Goal: Task Accomplishment & Management: Use online tool/utility

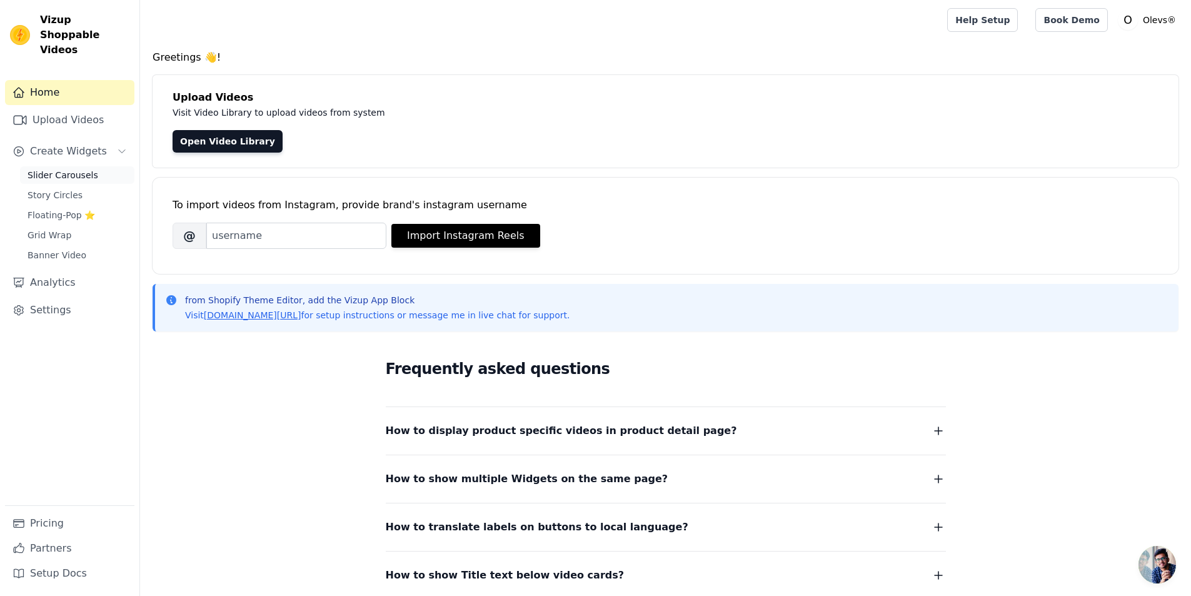
click at [49, 169] on span "Slider Carousels" at bounding box center [63, 175] width 71 height 13
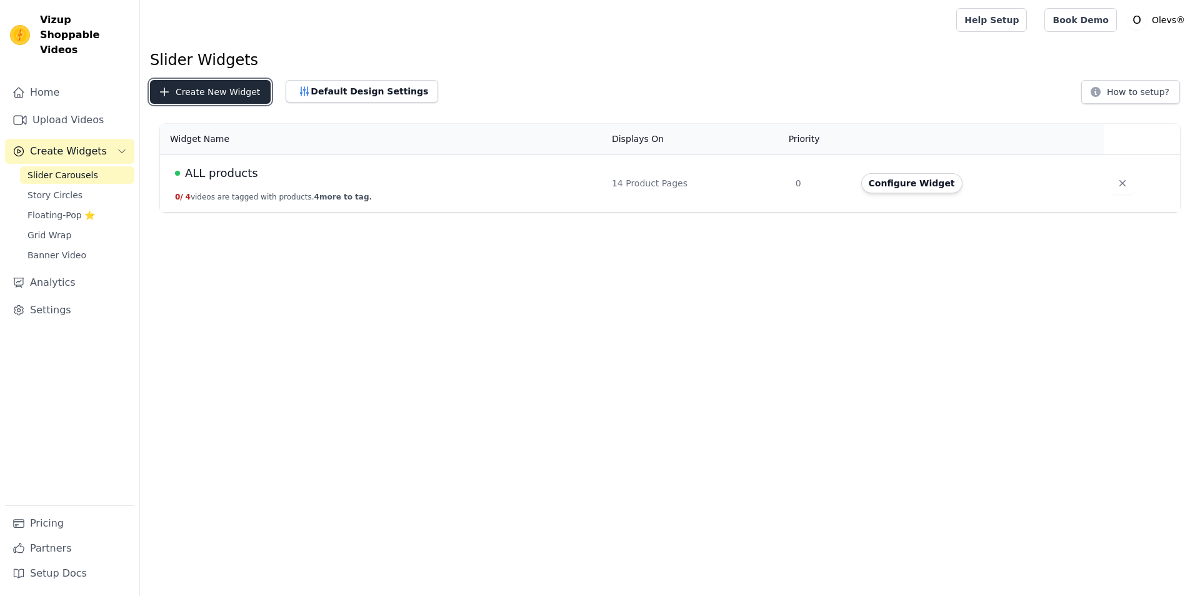
click at [209, 94] on button "Create New Widget" at bounding box center [210, 92] width 121 height 24
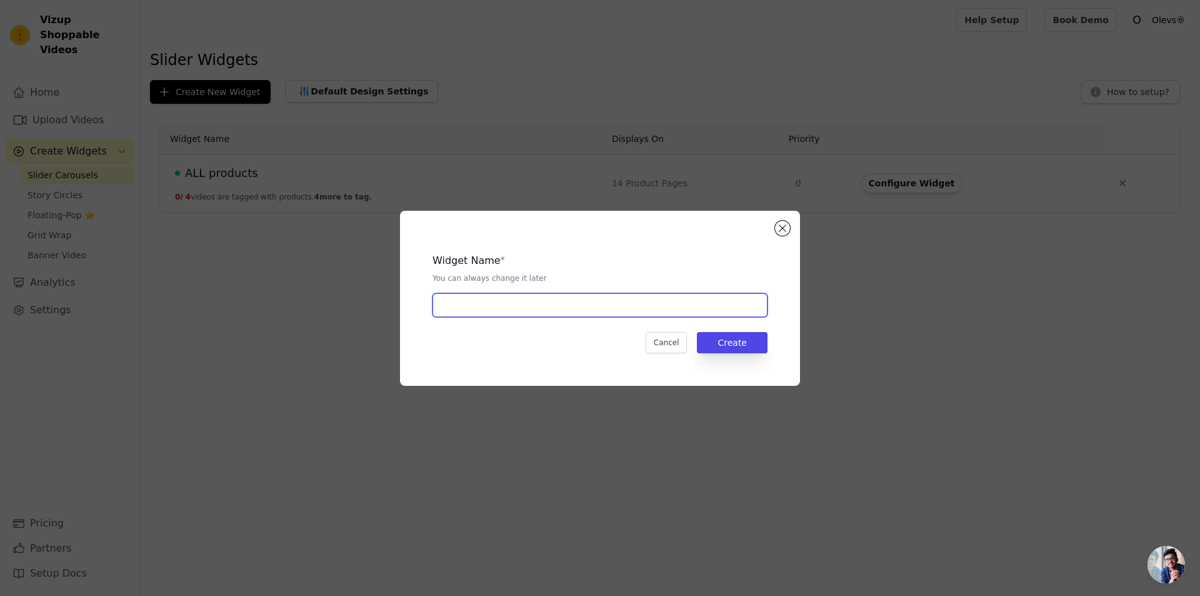
click at [489, 298] on input "text" at bounding box center [600, 305] width 335 height 24
type input "COMPRE 1 LEVE 2"
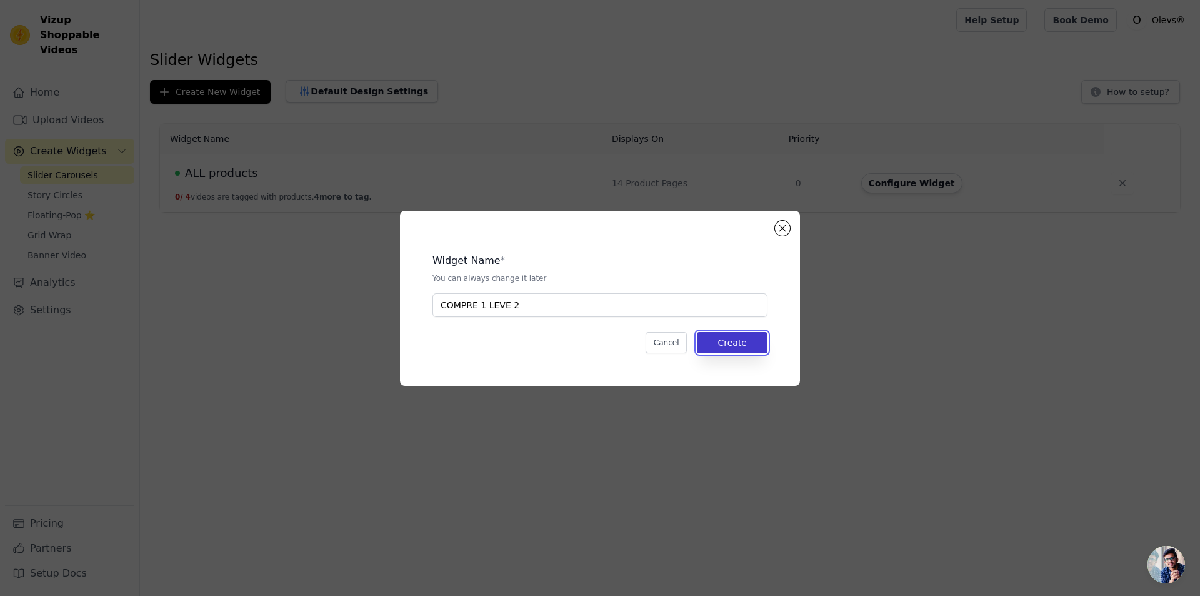
click at [738, 346] on button "Create" at bounding box center [732, 342] width 71 height 21
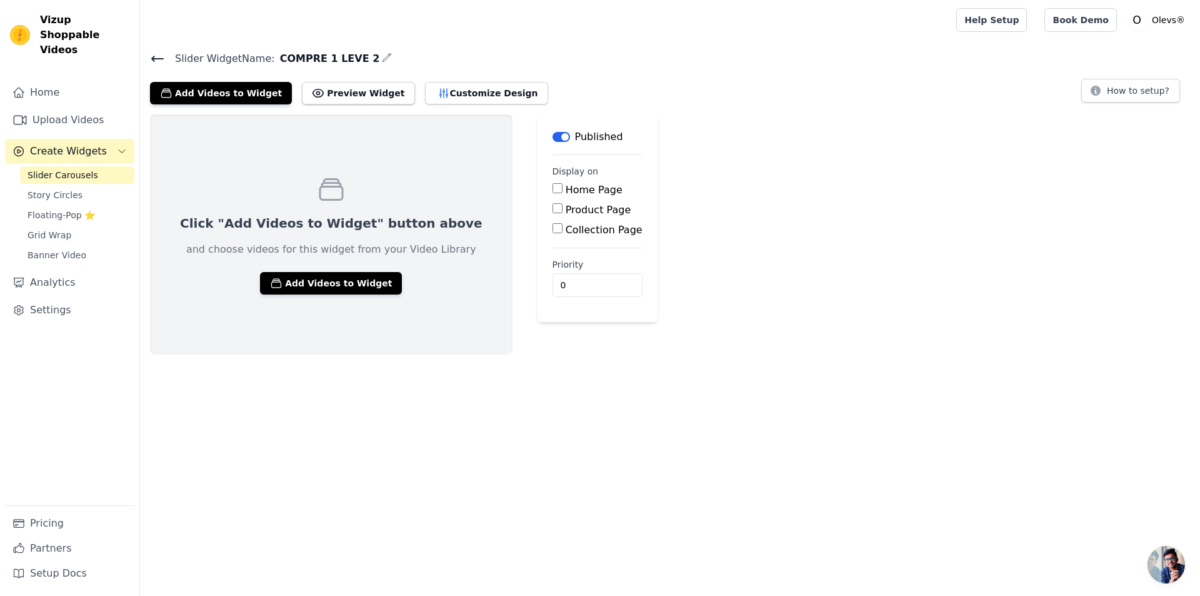
click at [566, 209] on label "Product Page" at bounding box center [599, 210] width 66 height 12
click at [553, 209] on input "Product Page" at bounding box center [558, 208] width 10 height 10
checkbox input "true"
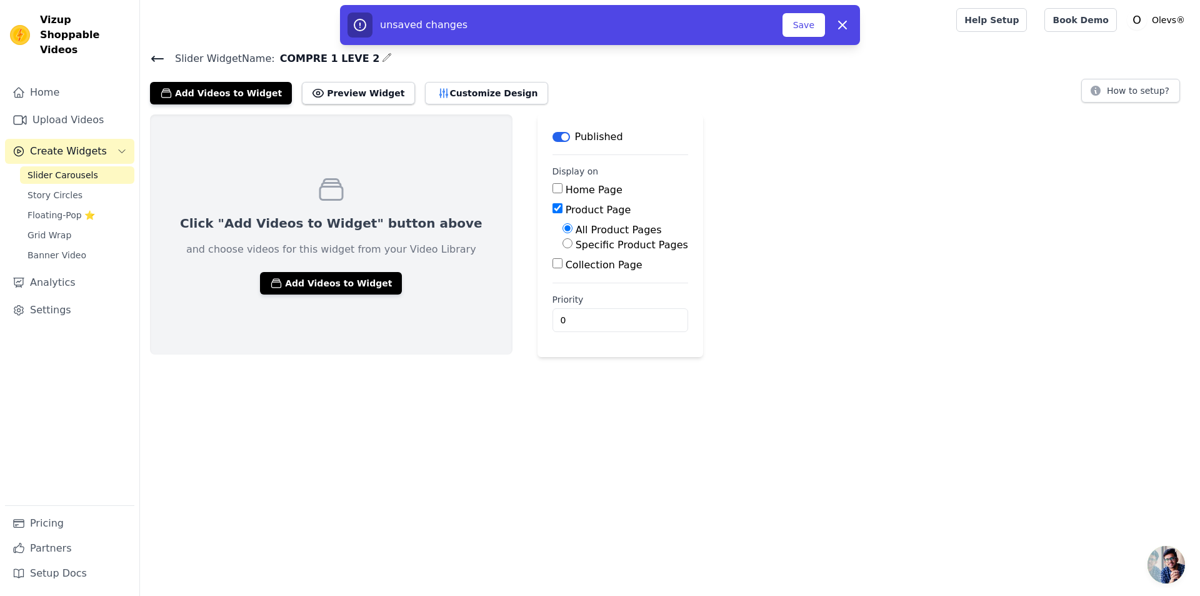
click at [576, 243] on label "Specific Product Pages" at bounding box center [632, 245] width 113 height 12
click at [563, 243] on input "Specific Product Pages" at bounding box center [568, 243] width 10 height 10
radio input "true"
click at [563, 274] on button "Select Products" at bounding box center [605, 273] width 84 height 21
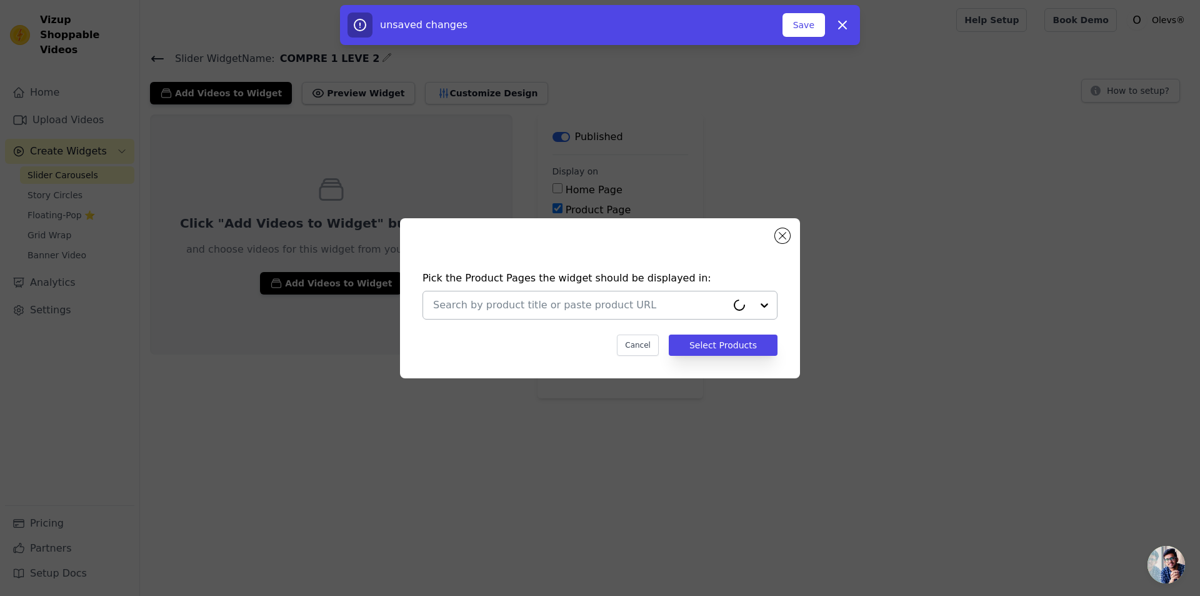
click at [485, 299] on input "text" at bounding box center [580, 305] width 294 height 15
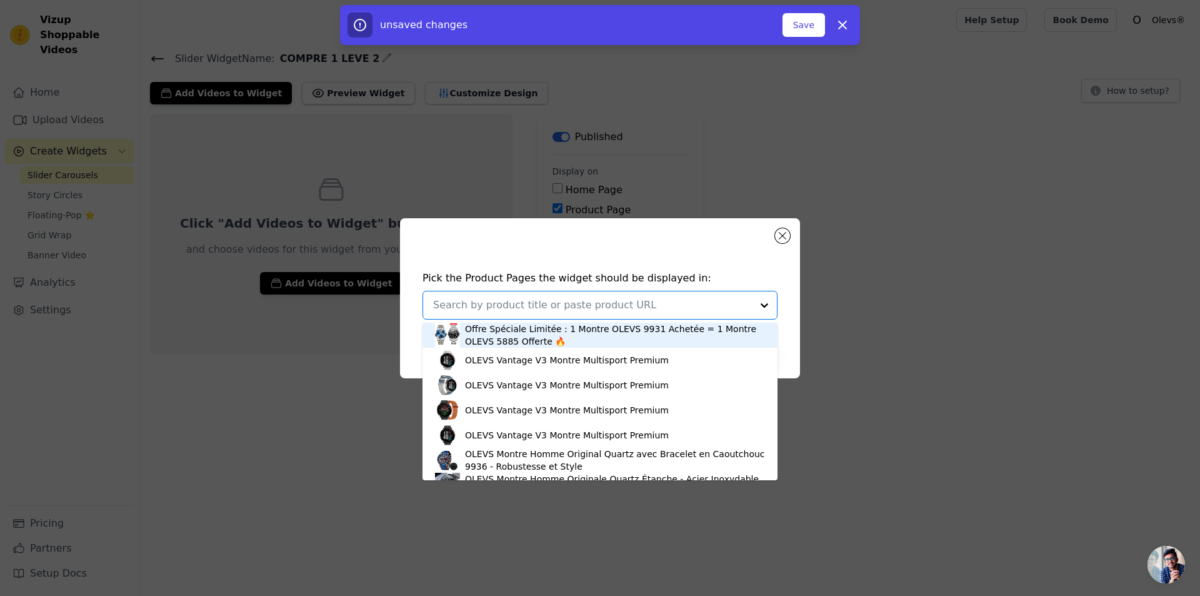
click at [510, 338] on div "Offre Spéciale Limitée : 1 Montre OLEVS 9931 Achetée = 1 Montre OLEVS 5885 Offe…" at bounding box center [615, 335] width 300 height 25
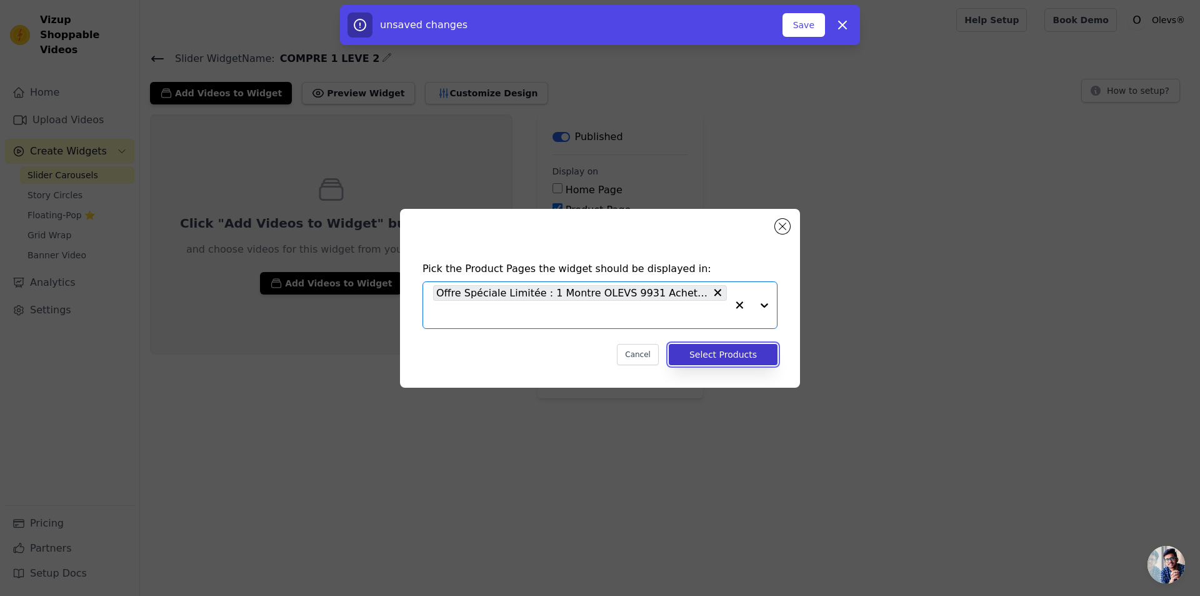
click at [714, 351] on button "Select Products" at bounding box center [723, 354] width 109 height 21
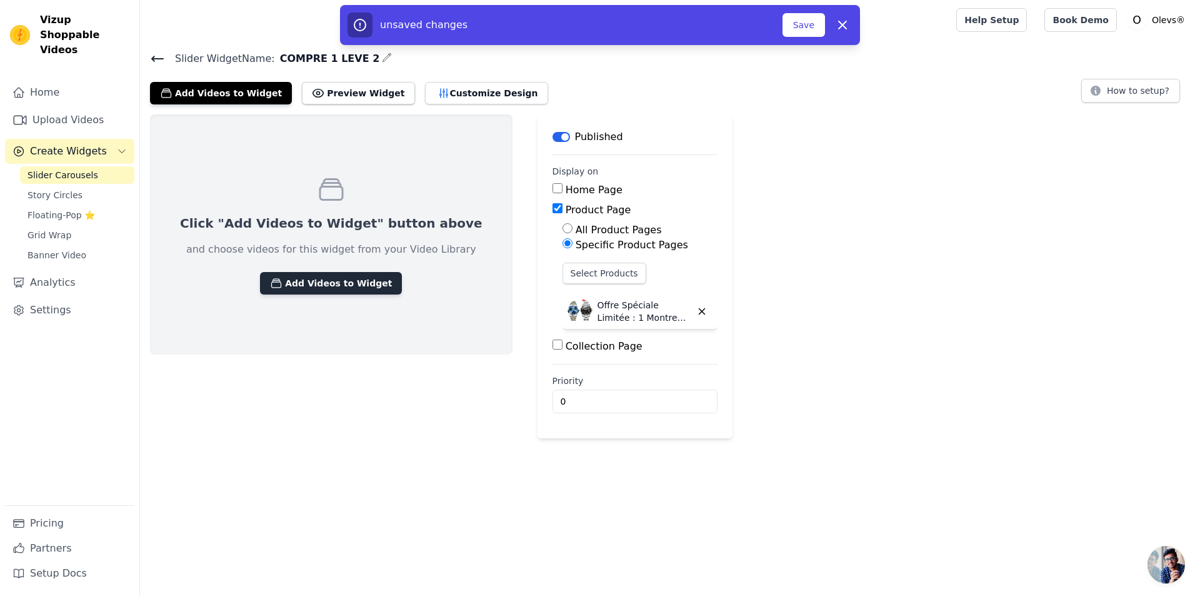
click at [286, 277] on button "Add Videos to Widget" at bounding box center [331, 283] width 142 height 23
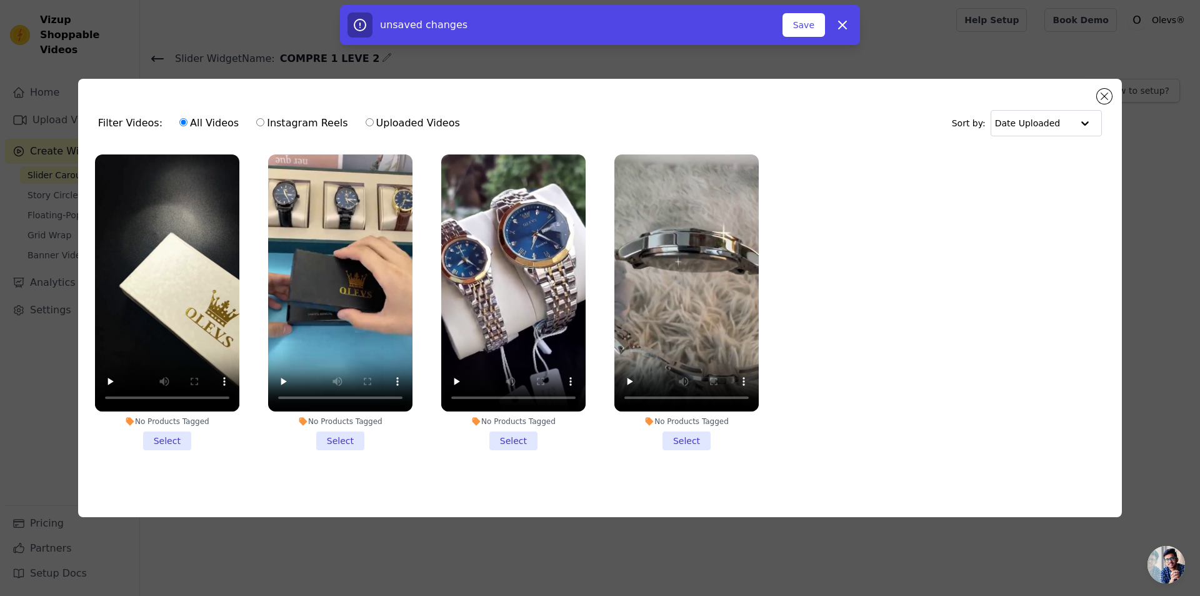
click at [510, 436] on li "No Products Tagged Select" at bounding box center [513, 302] width 144 height 296
click at [0, 0] on input "No Products Tagged Select" at bounding box center [0, 0] width 0 height 0
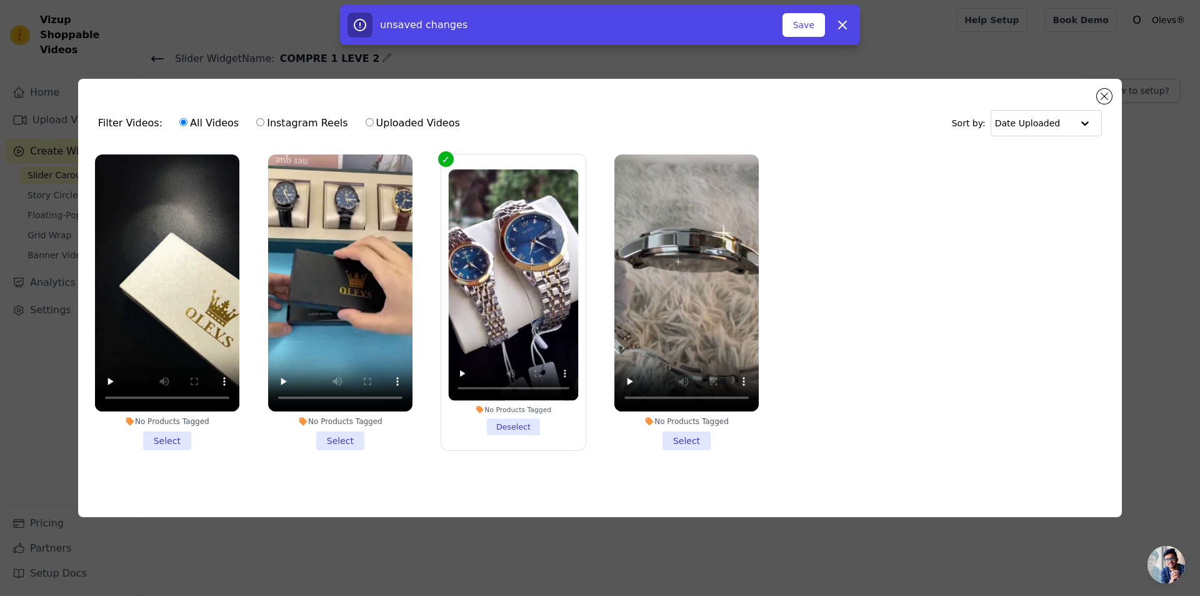
click at [686, 437] on li "No Products Tagged Select" at bounding box center [687, 302] width 144 height 296
click at [0, 0] on input "No Products Tagged Select" at bounding box center [0, 0] width 0 height 0
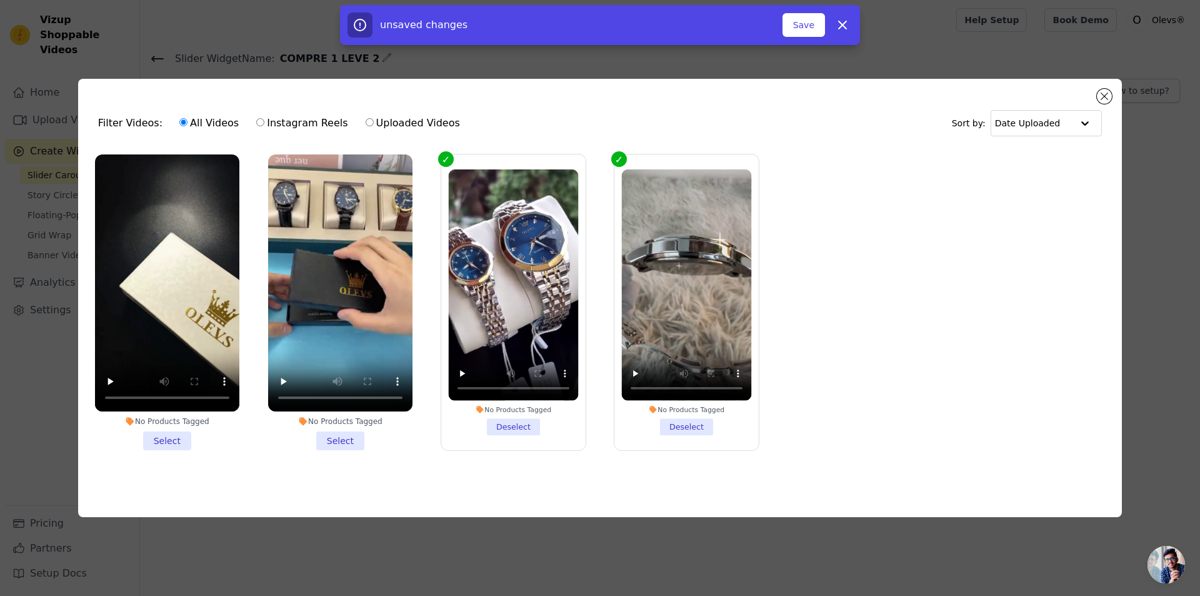
click at [350, 433] on li "No Products Tagged Select" at bounding box center [340, 302] width 144 height 296
click at [0, 0] on input "No Products Tagged Select" at bounding box center [0, 0] width 0 height 0
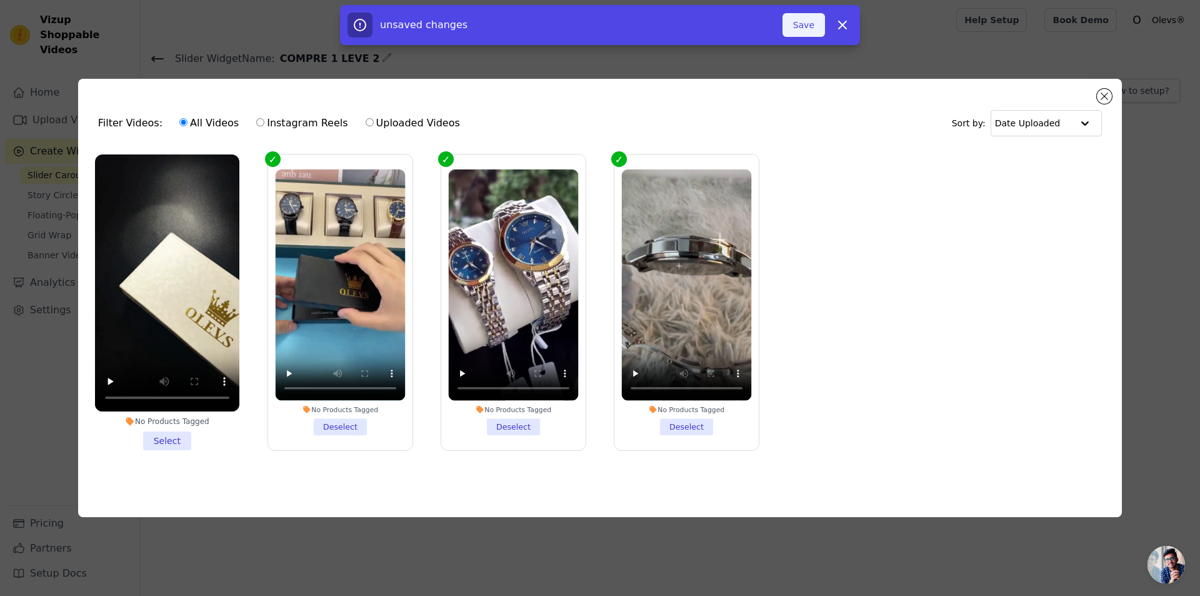
click at [811, 28] on button "Save" at bounding box center [804, 25] width 43 height 24
click at [800, 27] on button "Save" at bounding box center [804, 25] width 43 height 24
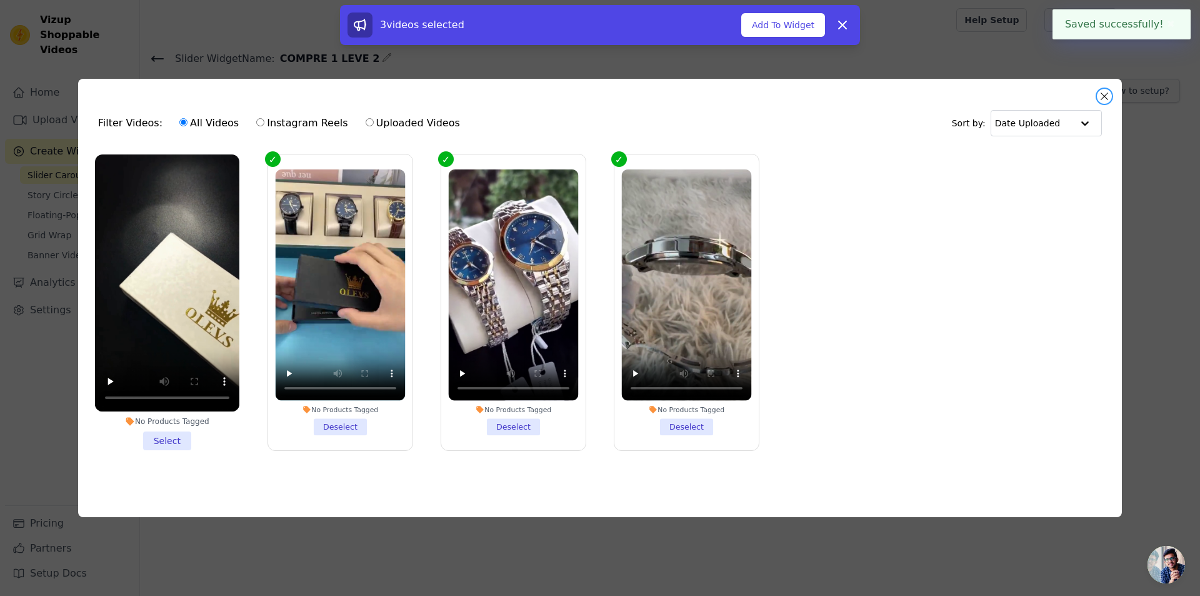
drag, startPoint x: 1100, startPoint y: 91, endPoint x: 1088, endPoint y: 96, distance: 13.5
click at [1102, 91] on button "Close modal" at bounding box center [1104, 96] width 15 height 15
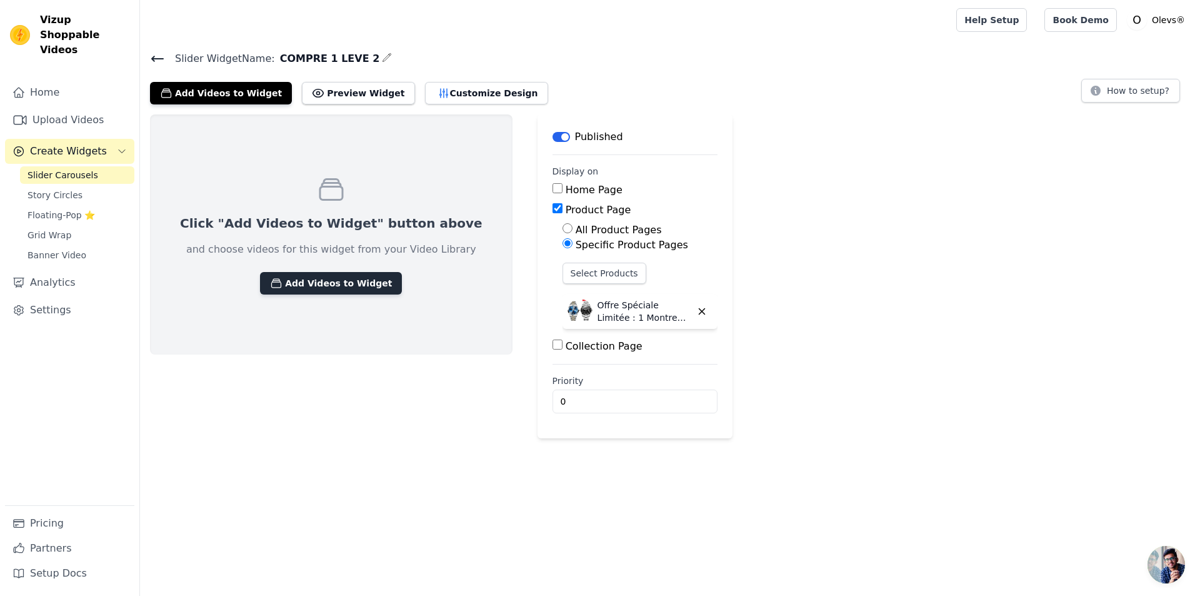
click at [301, 283] on button "Add Videos to Widget" at bounding box center [331, 283] width 142 height 23
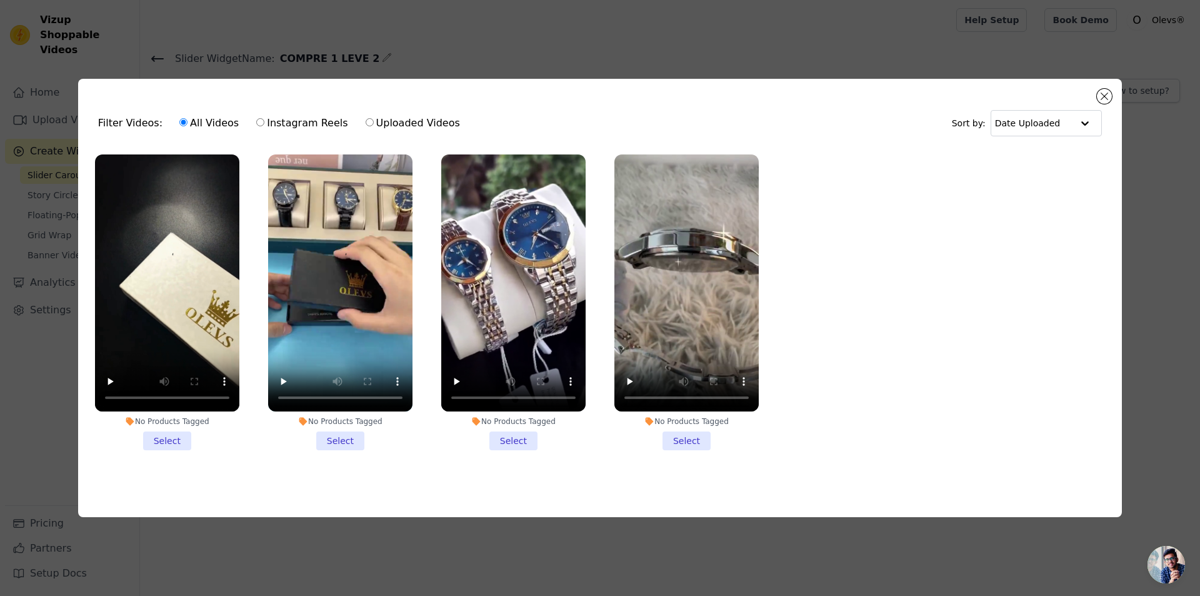
click at [501, 438] on li "No Products Tagged Select" at bounding box center [513, 302] width 144 height 296
click at [0, 0] on input "No Products Tagged Select" at bounding box center [0, 0] width 0 height 0
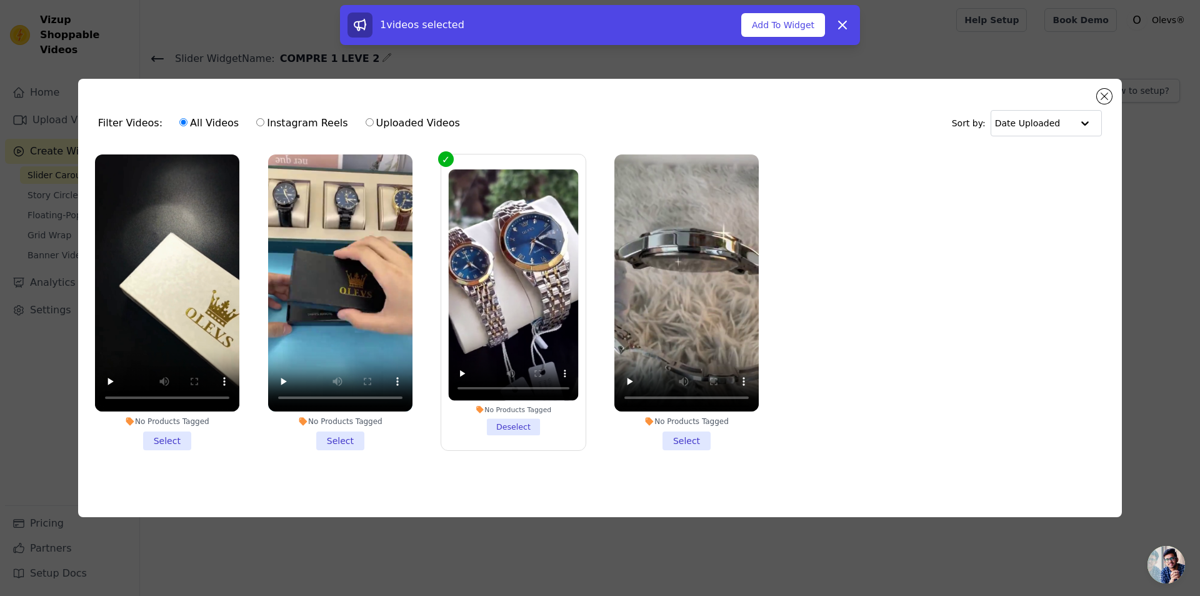
click at [685, 439] on li "No Products Tagged Select" at bounding box center [687, 302] width 144 height 296
click at [0, 0] on input "No Products Tagged Select" at bounding box center [0, 0] width 0 height 0
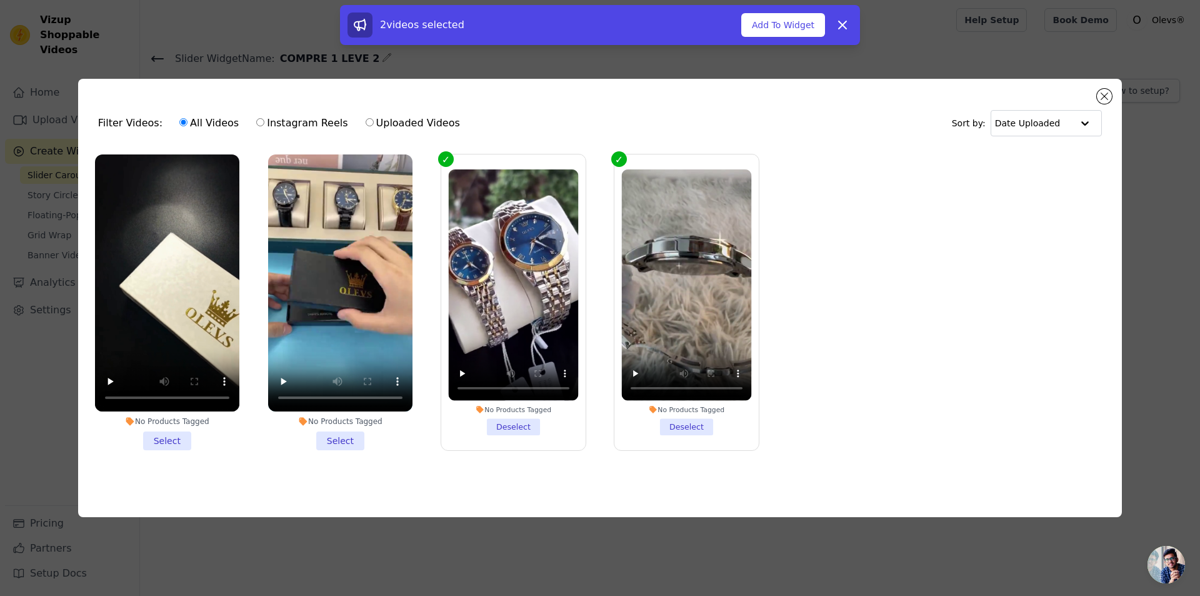
click at [338, 439] on li "No Products Tagged Select" at bounding box center [340, 302] width 144 height 296
click at [0, 0] on input "No Products Tagged Select" at bounding box center [0, 0] width 0 height 0
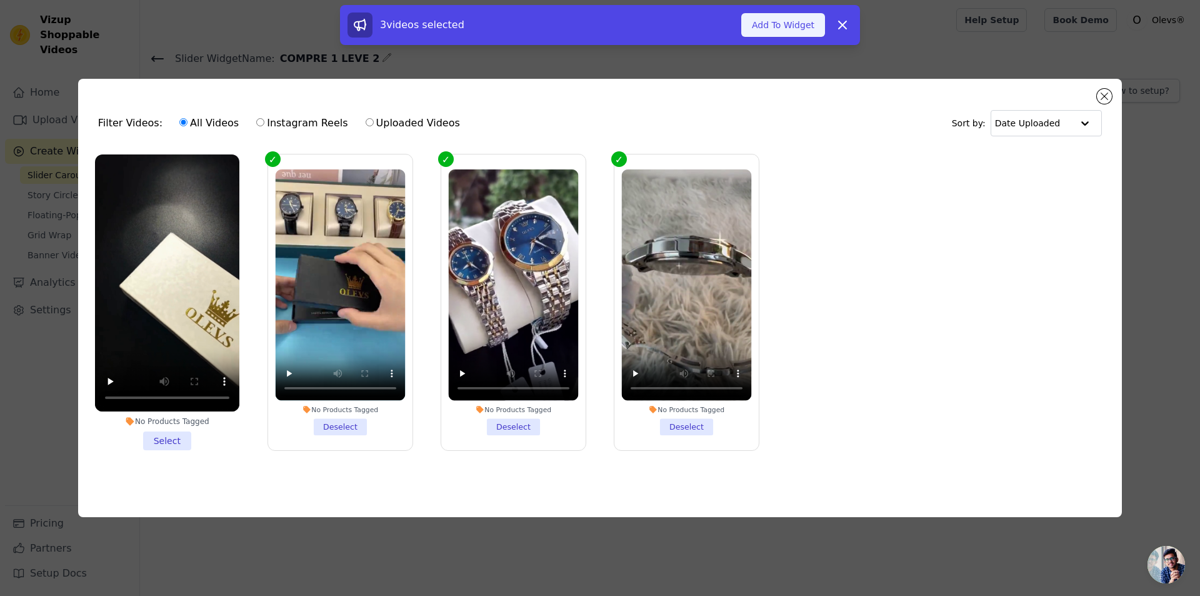
click at [791, 24] on button "Add To Widget" at bounding box center [783, 25] width 84 height 24
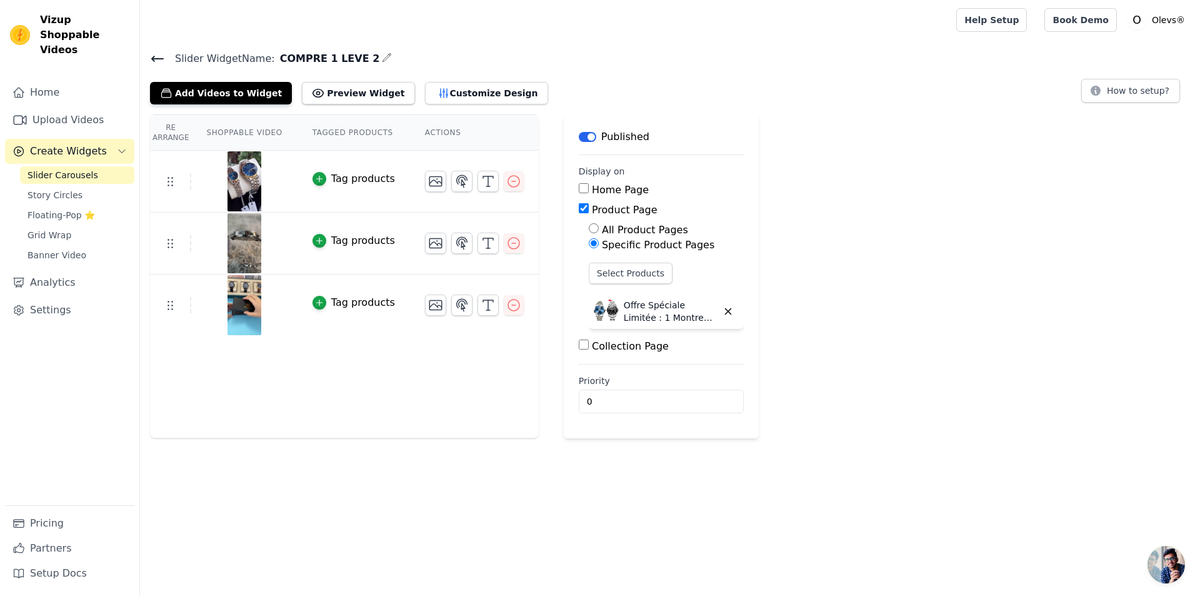
click at [163, 48] on main "Slider Widget Name: COMPRE 1 LEVE 2 Add Videos to Widget Preview Widget Customi…" at bounding box center [670, 239] width 1060 height 398
click at [163, 58] on icon at bounding box center [157, 58] width 11 height 5
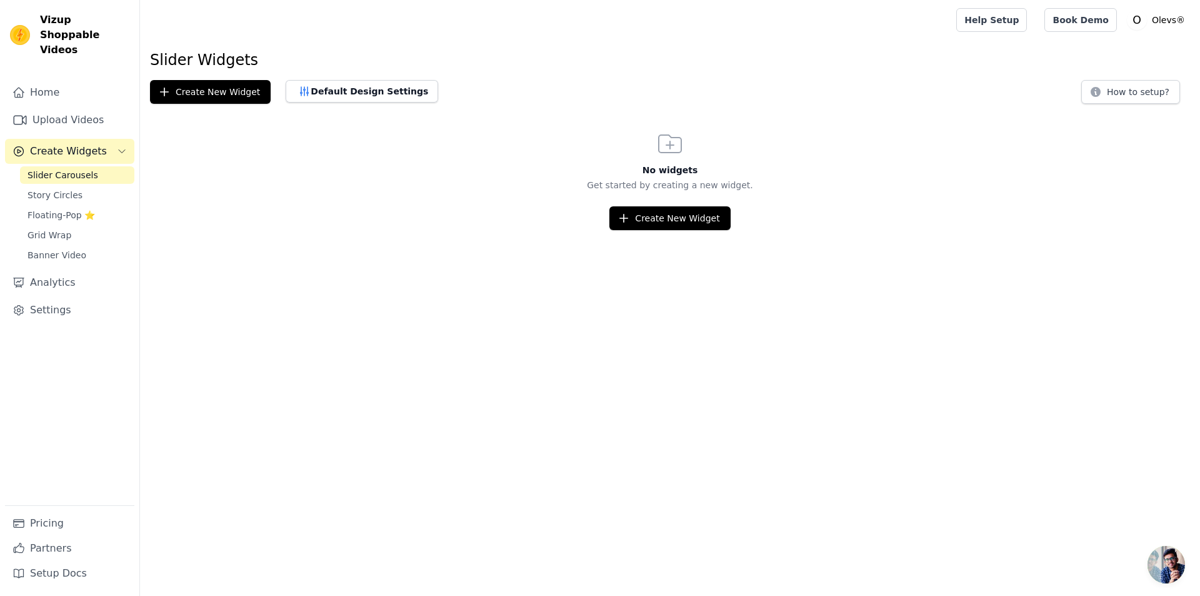
click at [51, 169] on span "Slider Carousels" at bounding box center [63, 175] width 71 height 13
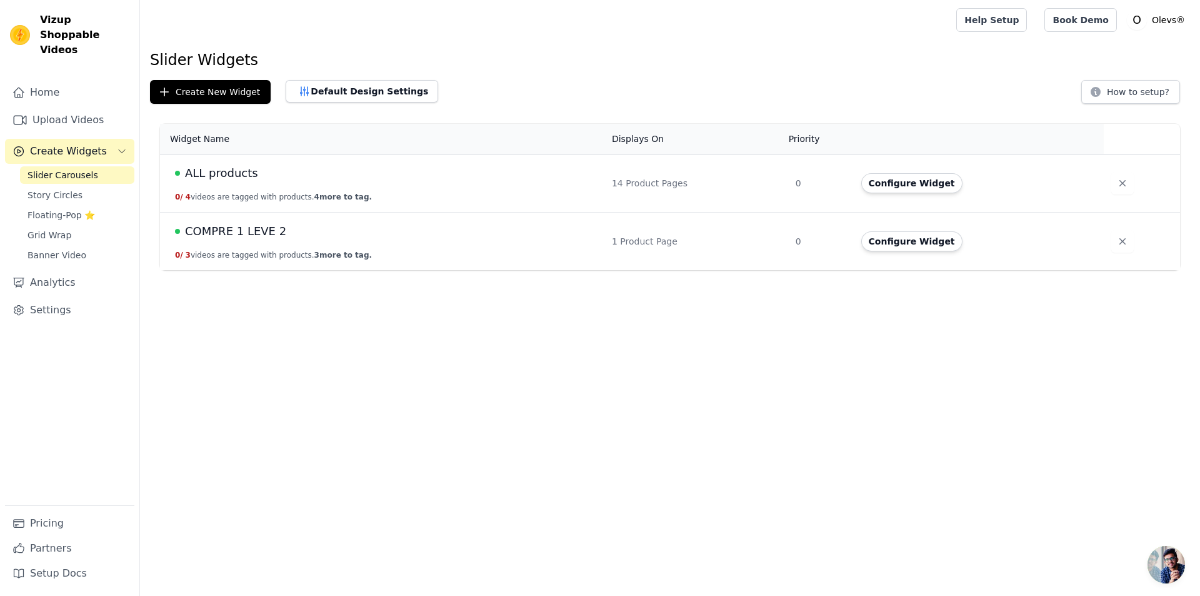
click at [275, 173] on div "ALL products" at bounding box center [386, 173] width 422 height 18
click at [228, 184] on td "ALL products 0 / 4 videos are tagged with products. 4 more to tag." at bounding box center [382, 183] width 444 height 58
click at [874, 183] on button "Configure Widget" at bounding box center [911, 183] width 101 height 20
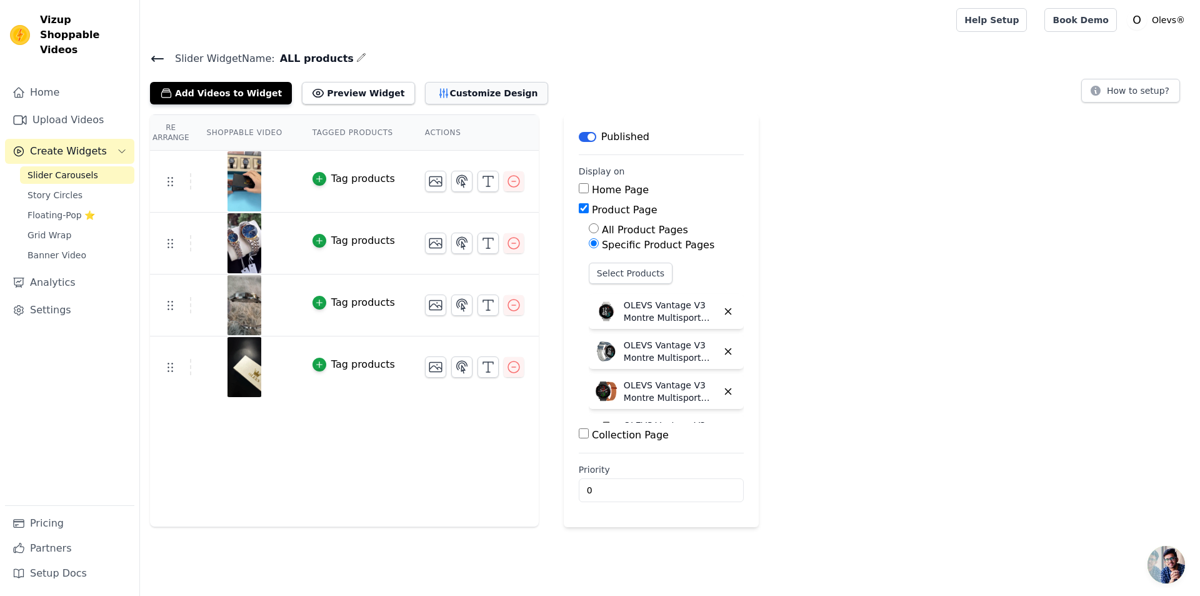
click at [460, 94] on button "Customize Design" at bounding box center [486, 93] width 123 height 23
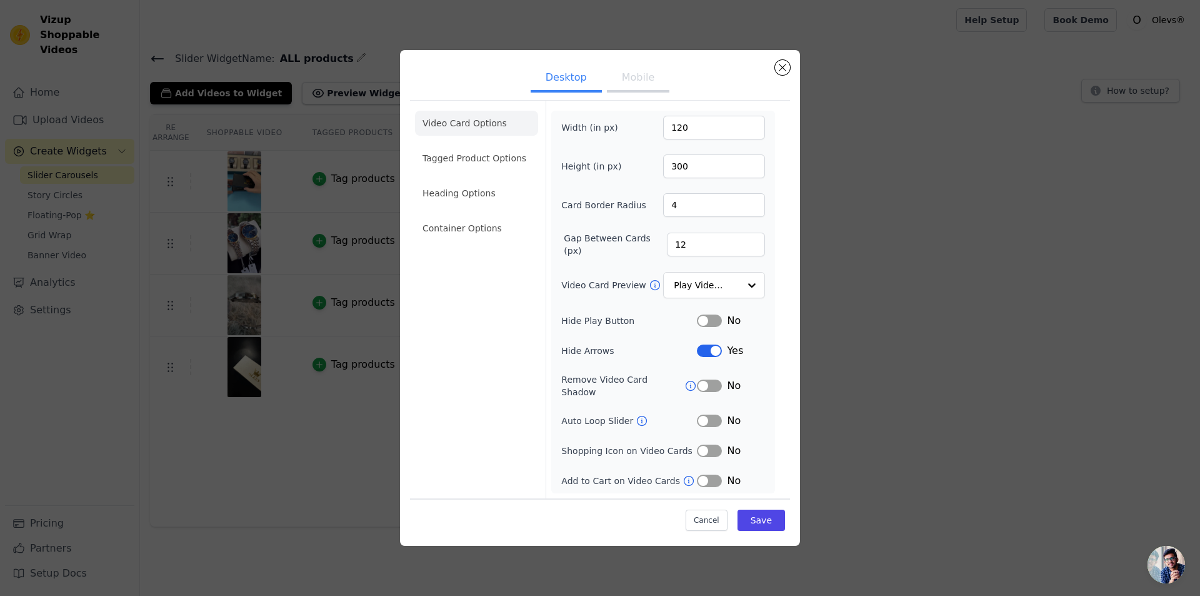
click at [634, 82] on button "Mobile" at bounding box center [638, 79] width 63 height 28
click at [474, 159] on li "Tagged Product Options" at bounding box center [476, 157] width 123 height 25
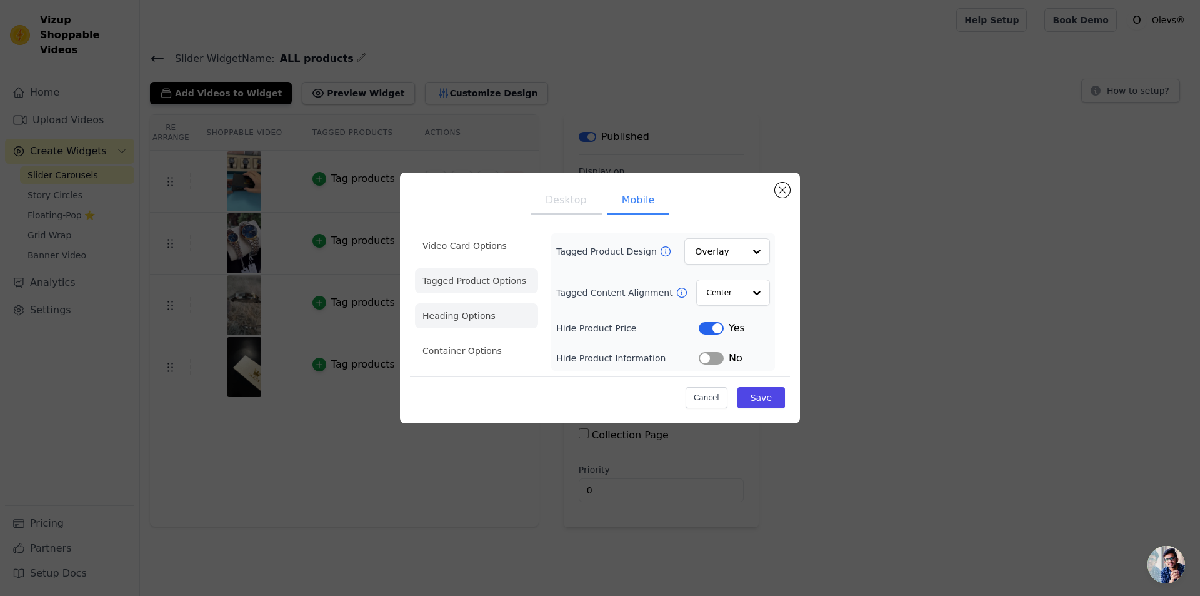
click at [446, 311] on li "Heading Options" at bounding box center [476, 315] width 123 height 25
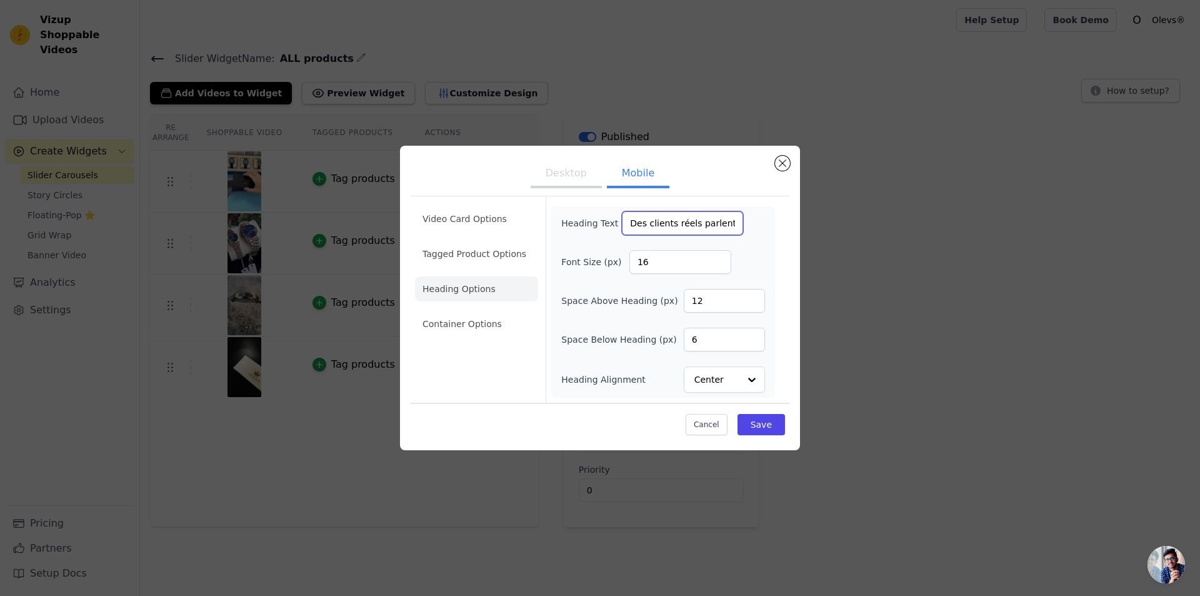
click at [658, 223] on input "Des clients réels parlent de leur expérienc" at bounding box center [682, 223] width 121 height 24
click at [781, 162] on button "Close modal" at bounding box center [782, 163] width 15 height 15
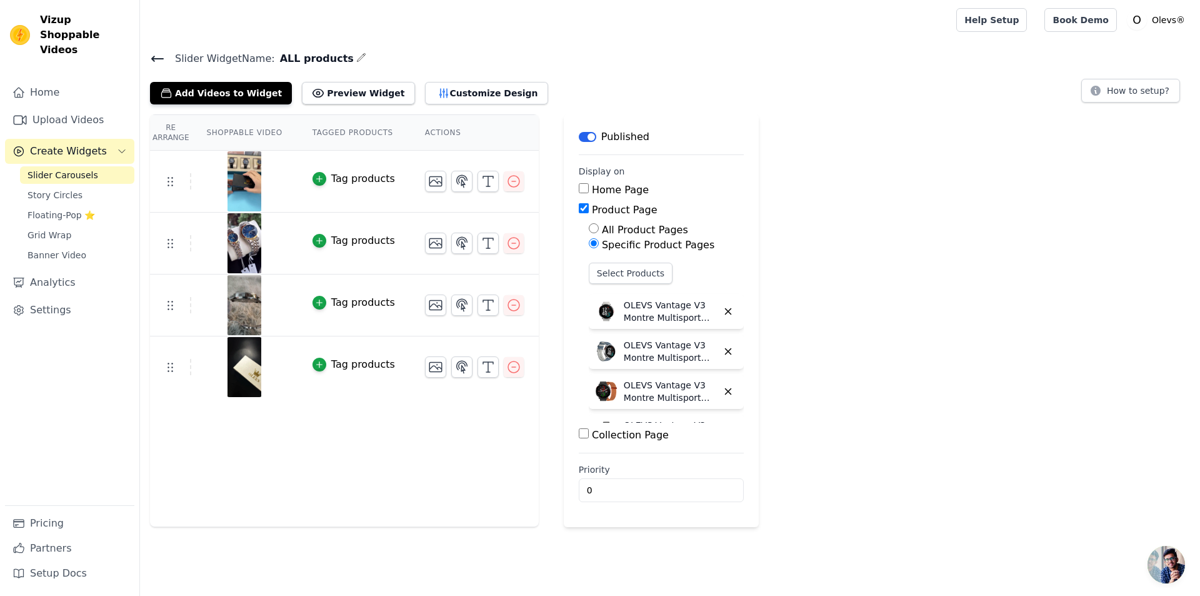
click at [149, 56] on div "Slider Widget Name: ALL products Add Videos to Widget Preview Widget Customize …" at bounding box center [670, 77] width 1060 height 54
click at [163, 59] on icon at bounding box center [157, 58] width 15 height 15
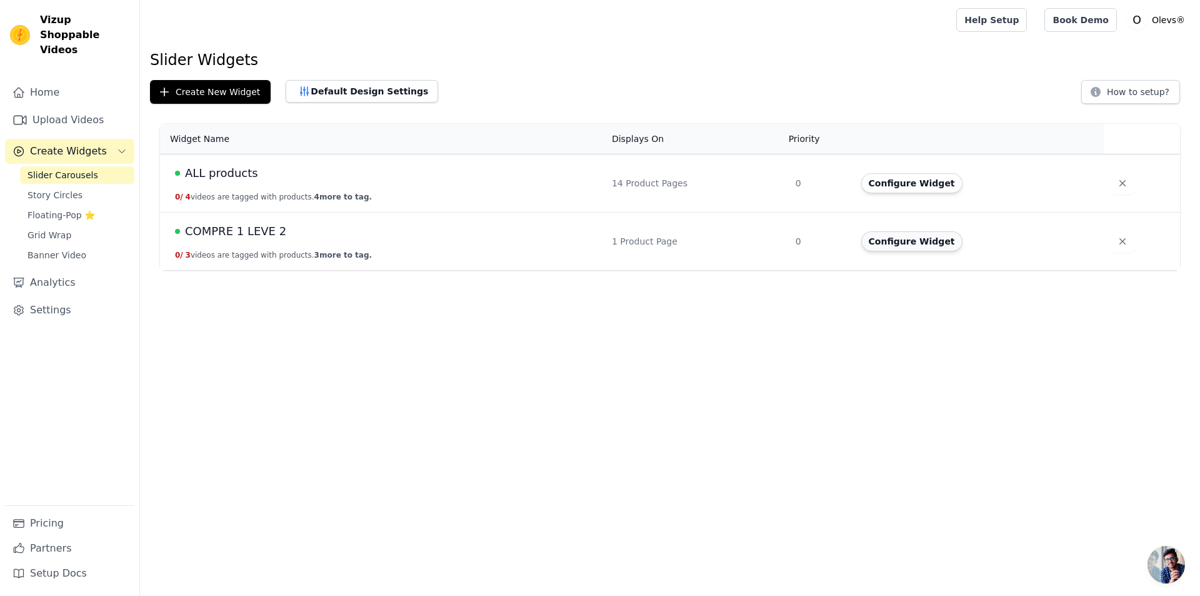
click at [888, 239] on button "Configure Widget" at bounding box center [911, 241] width 101 height 20
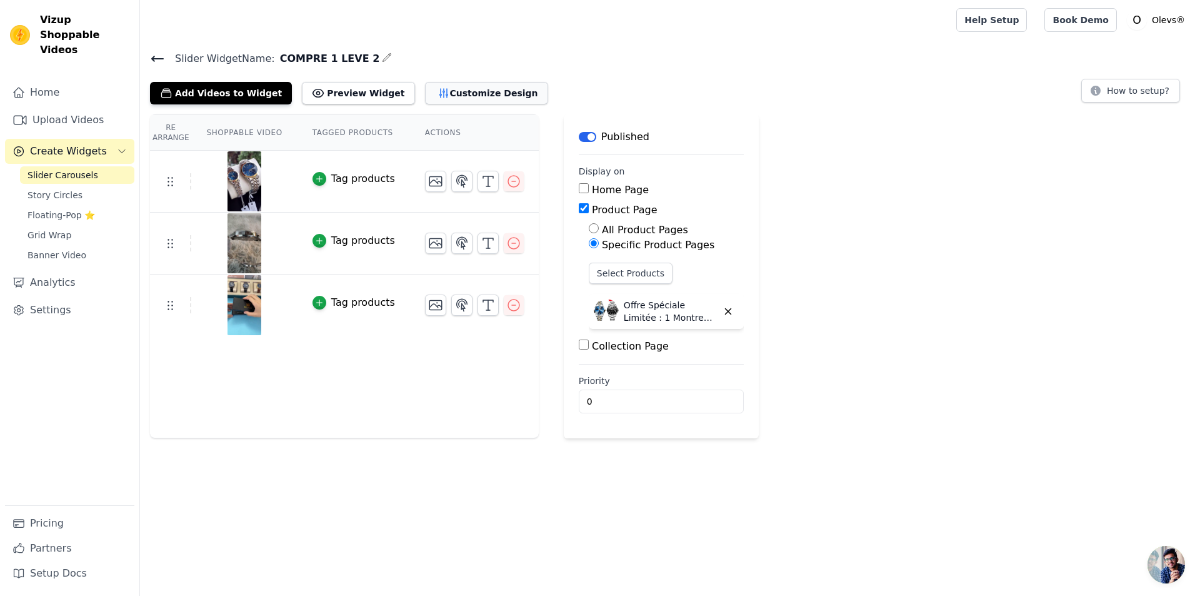
click at [430, 92] on button "Customize Design" at bounding box center [486, 93] width 123 height 23
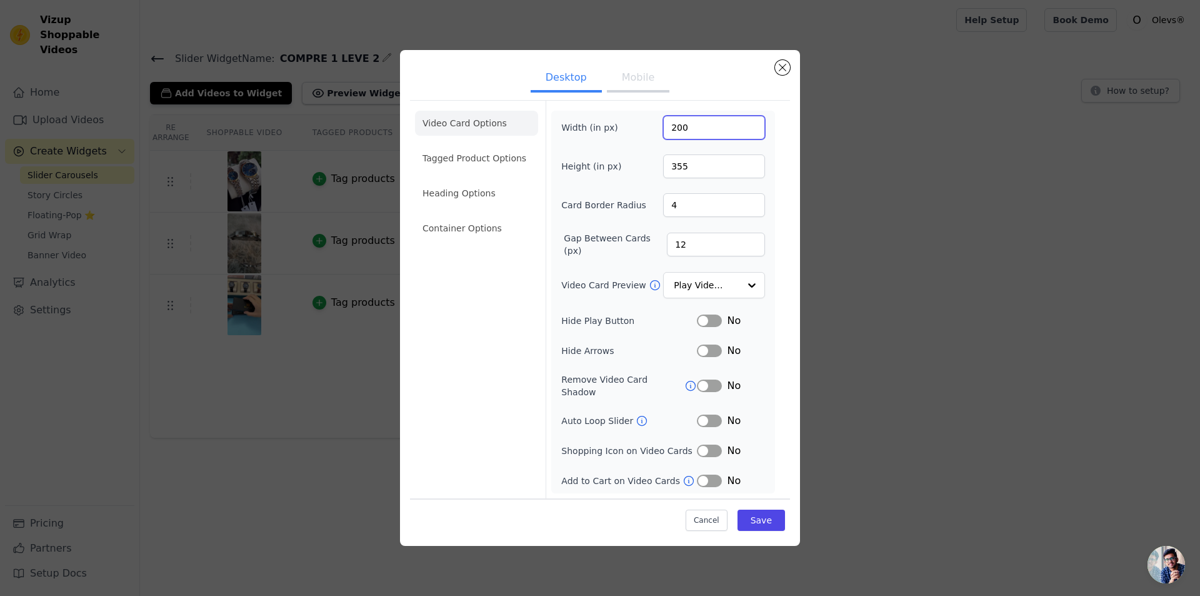
drag, startPoint x: 698, startPoint y: 137, endPoint x: 623, endPoint y: 138, distance: 75.0
click at [623, 138] on div "Width (in px) 200" at bounding box center [663, 128] width 204 height 24
type input "120"
click at [680, 178] on input "355" at bounding box center [714, 166] width 102 height 24
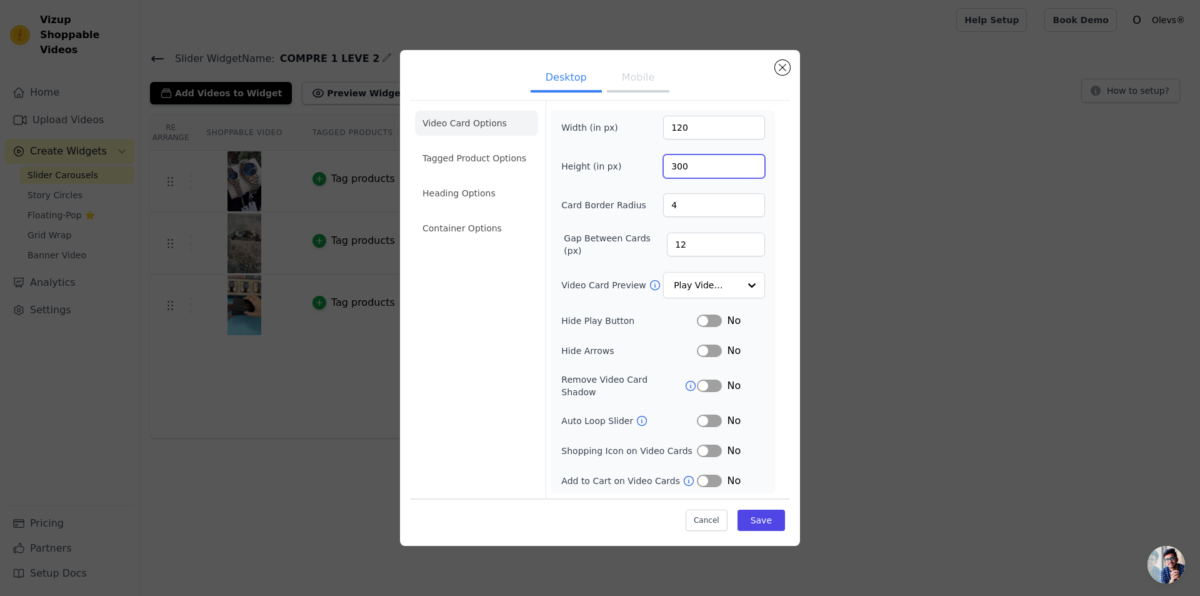
type input "300"
click at [699, 437] on div "Width (in px) 120 Height (in px) 300 Card Border Radius 4 Gap Between Cards (px…" at bounding box center [663, 302] width 204 height 373
click at [705, 446] on button "Label" at bounding box center [709, 450] width 25 height 13
click at [629, 88] on button "Mobile" at bounding box center [638, 79] width 63 height 28
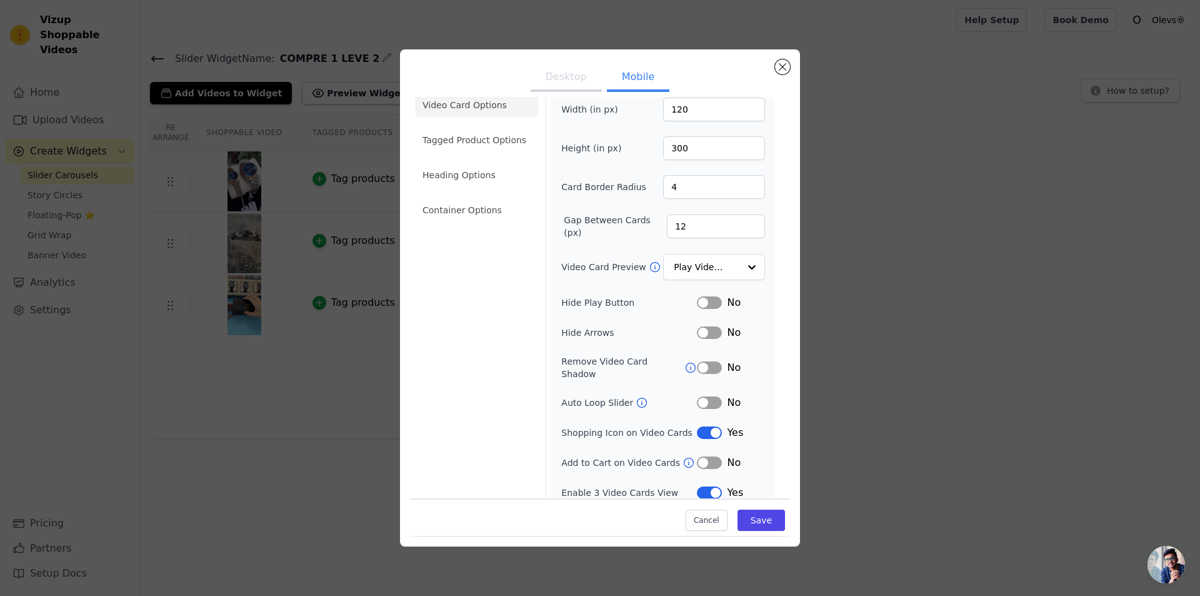
click at [710, 486] on button "Label" at bounding box center [709, 492] width 25 height 13
click at [706, 426] on button "Label" at bounding box center [709, 432] width 25 height 13
click at [711, 328] on button "Label" at bounding box center [709, 332] width 25 height 13
click at [701, 323] on div "Width (in px) 120 Height (in px) 300 Card Border Radius 4 Gap Between Cards (px…" at bounding box center [663, 299] width 204 height 403
click at [699, 331] on button "Label" at bounding box center [709, 332] width 25 height 13
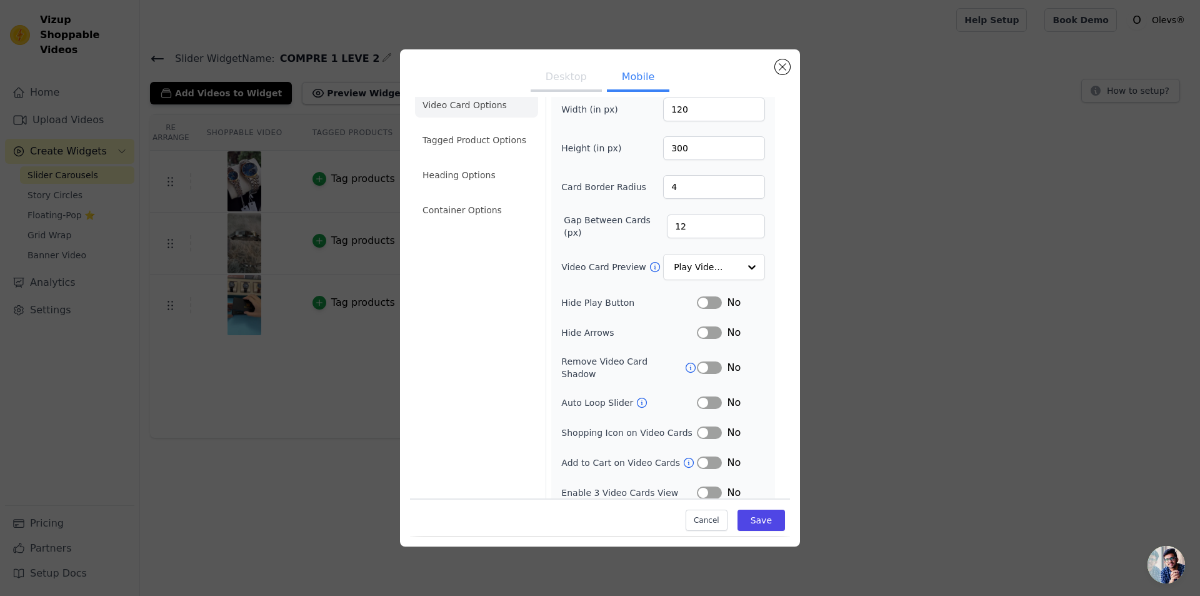
click at [701, 456] on button "Label" at bounding box center [709, 462] width 25 height 13
click at [558, 83] on button "Desktop" at bounding box center [566, 78] width 71 height 28
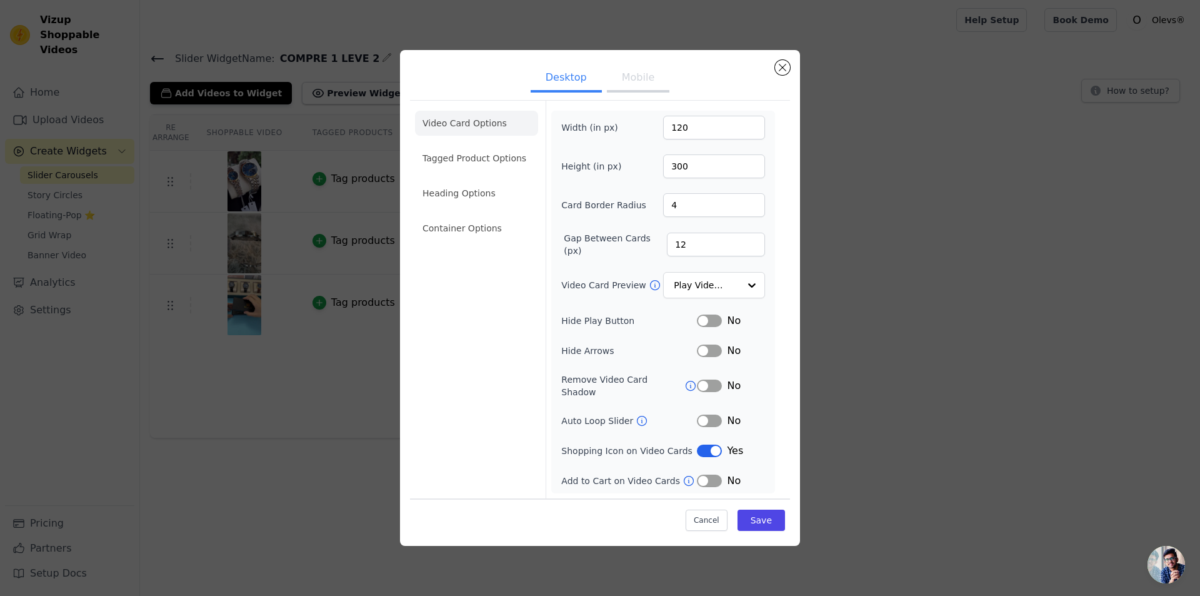
scroll to position [0, 0]
click at [713, 446] on button "Label" at bounding box center [709, 450] width 25 height 13
click at [718, 357] on button "Label" at bounding box center [709, 350] width 25 height 13
click at [630, 93] on button "Mobile" at bounding box center [638, 79] width 63 height 28
click at [576, 82] on button "Desktop" at bounding box center [566, 78] width 71 height 28
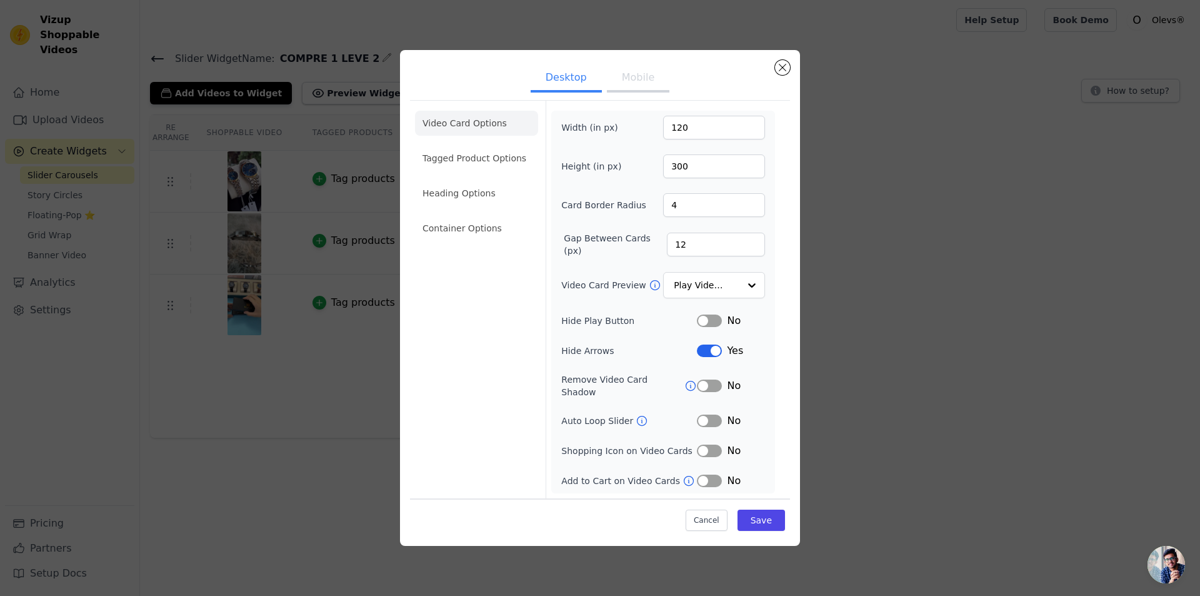
click at [640, 81] on button "Mobile" at bounding box center [638, 79] width 63 height 28
click at [581, 73] on button "Desktop" at bounding box center [566, 78] width 71 height 28
click at [491, 159] on li "Tagged Product Options" at bounding box center [476, 158] width 123 height 25
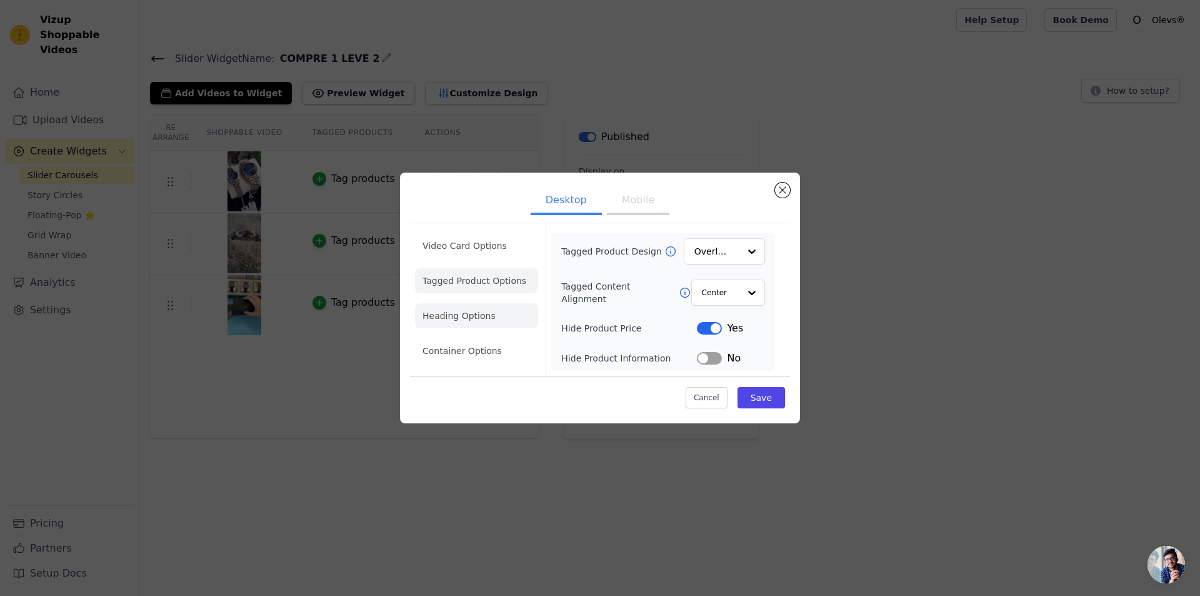
click at [474, 321] on li "Heading Options" at bounding box center [476, 315] width 123 height 25
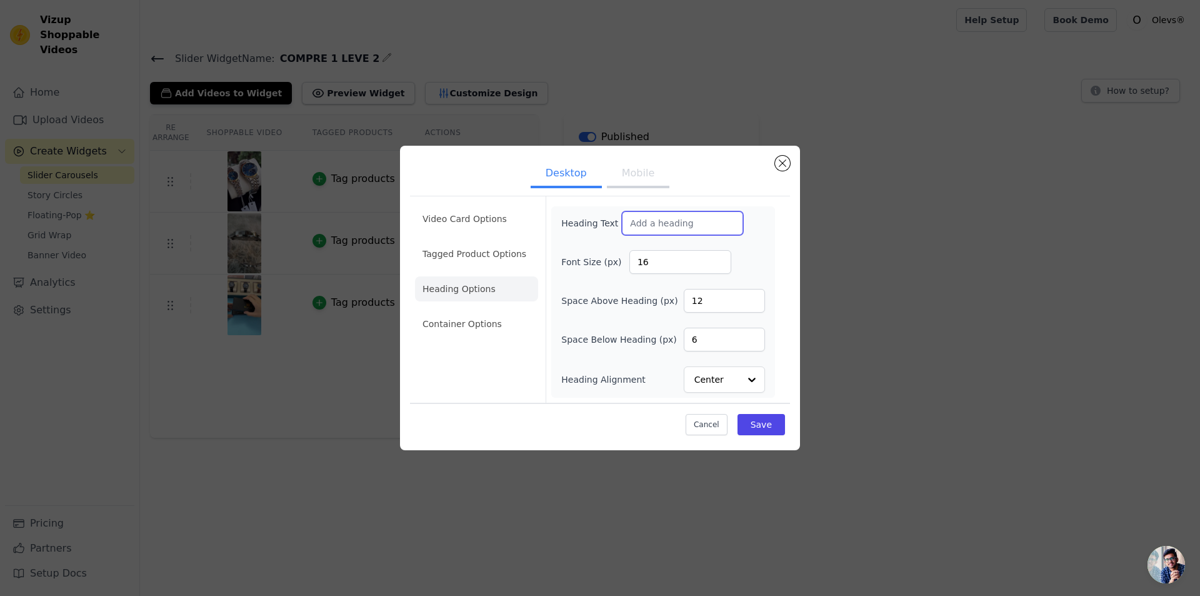
click at [646, 226] on input "Heading Text" at bounding box center [682, 223] width 121 height 24
paste input "Des clients réels parlent de leur expérienc"
type input "Des clients réels parlent de leur expérienc"
click at [613, 166] on button "Mobile" at bounding box center [638, 175] width 63 height 28
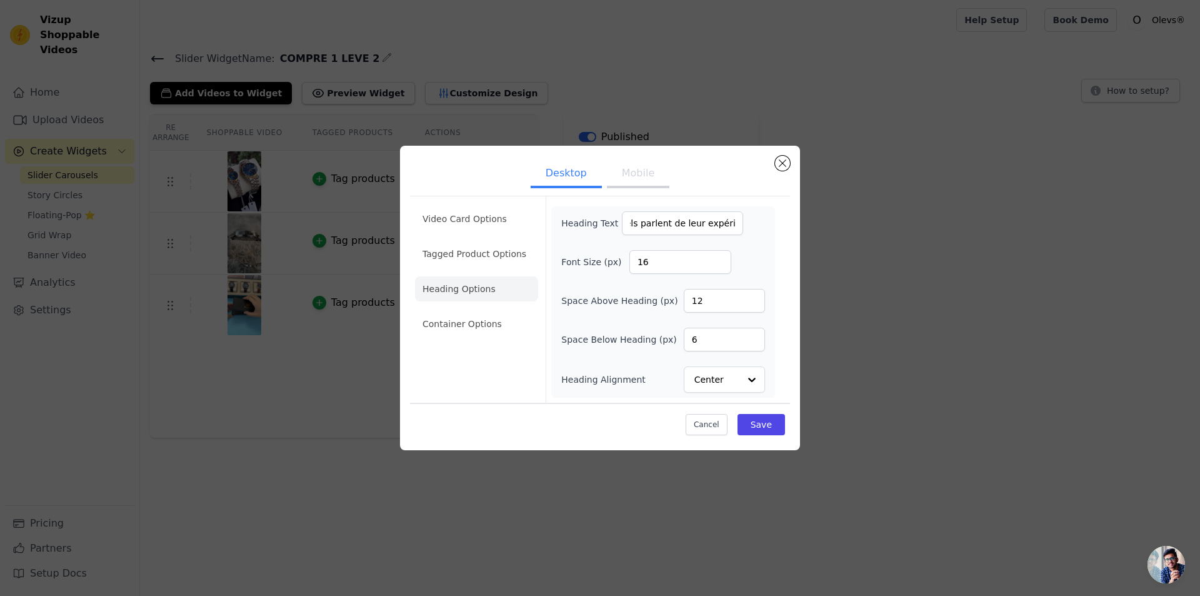
scroll to position [0, 0]
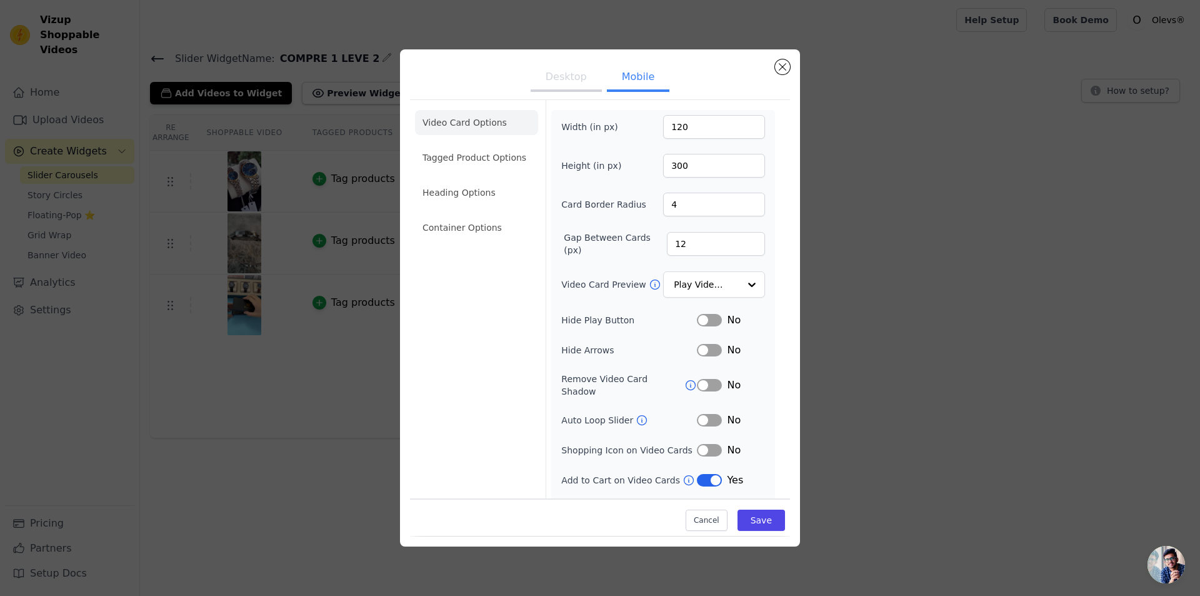
click at [465, 199] on li "Heading Options" at bounding box center [476, 192] width 123 height 25
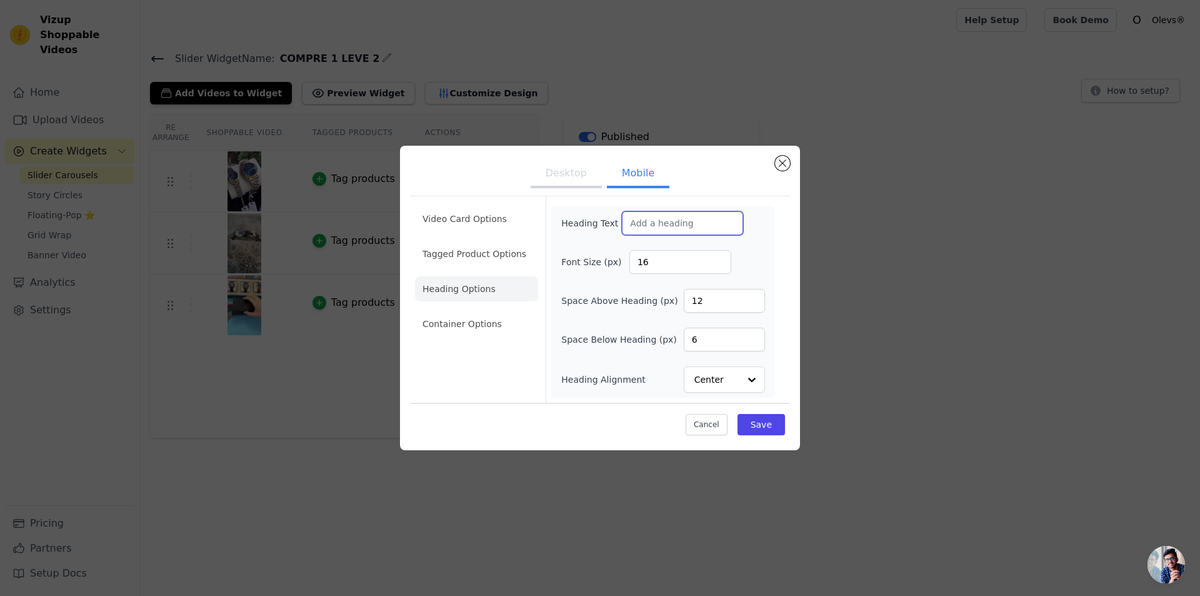
click at [673, 224] on input "Heading Text" at bounding box center [682, 223] width 121 height 24
paste input "Des clients réels parlent de leur expérienc"
type input "Des clients réels parlent de leur expérienc"
click at [765, 428] on button "Save" at bounding box center [762, 424] width 48 height 21
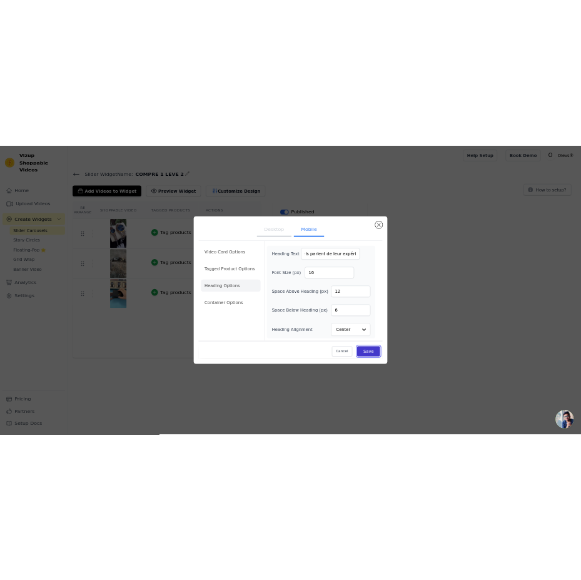
scroll to position [0, 0]
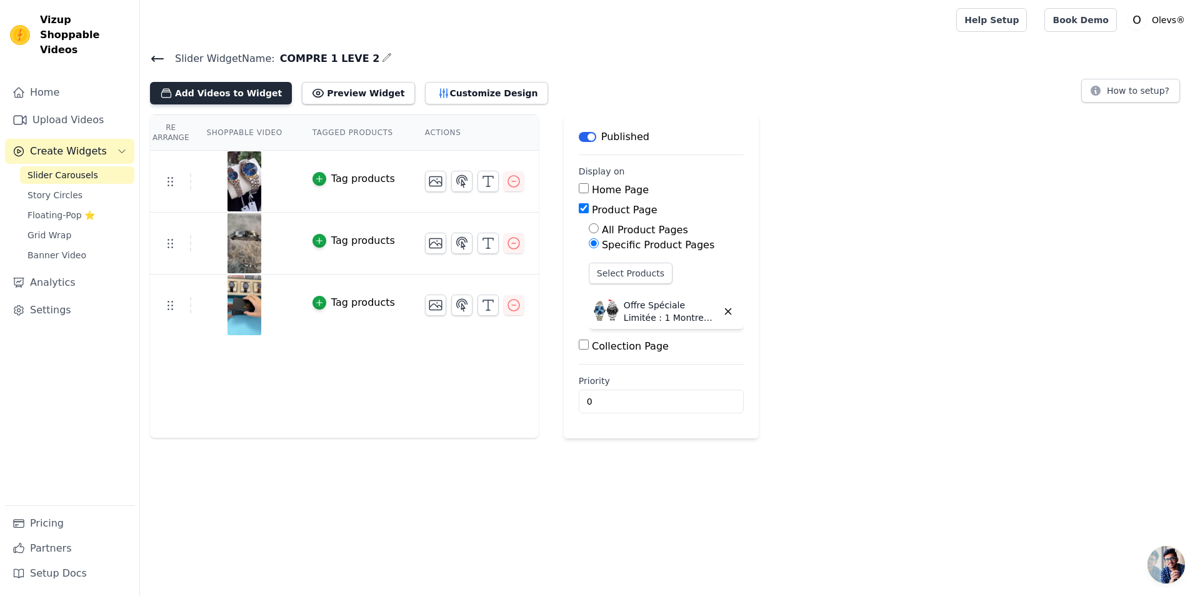
click at [199, 94] on button "Add Videos to Widget" at bounding box center [221, 93] width 142 height 23
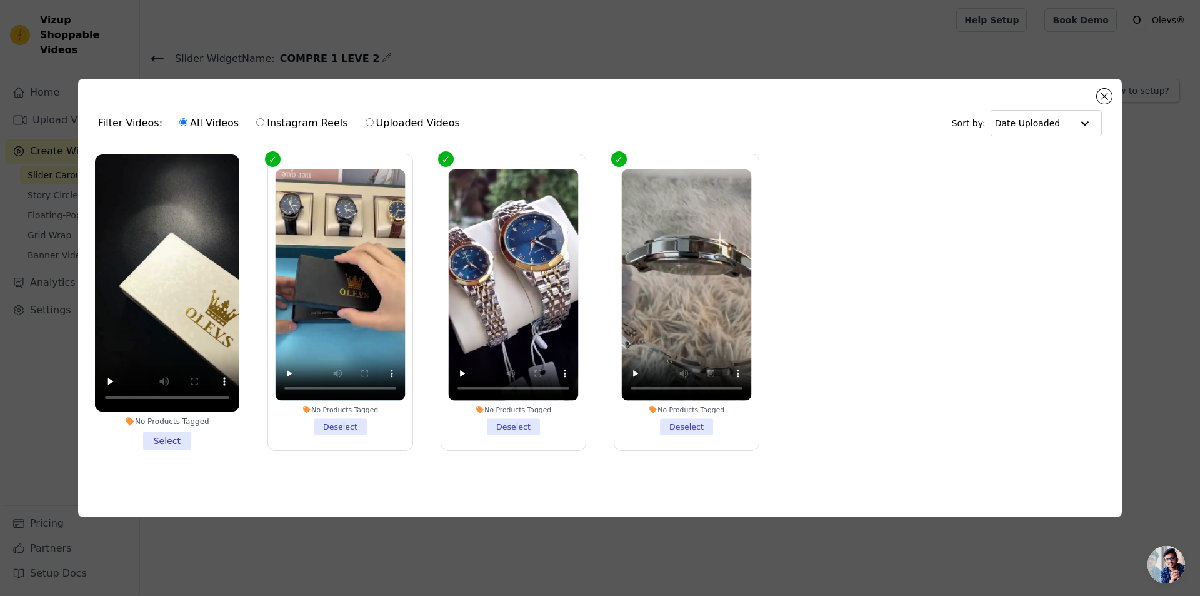
click at [394, 124] on label "Uploaded Videos" at bounding box center [413, 123] width 96 height 16
click at [374, 124] on input "Uploaded Videos" at bounding box center [370, 122] width 8 height 8
radio input "true"
click at [1101, 91] on button "Close modal" at bounding box center [1104, 96] width 15 height 15
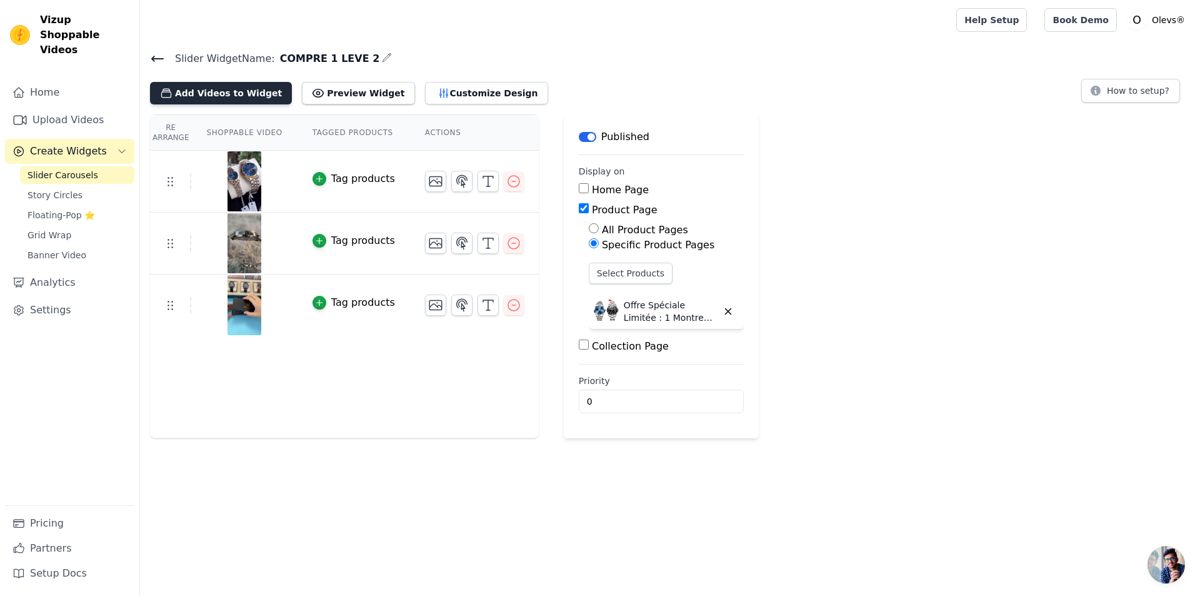
click at [197, 92] on button "Add Videos to Widget" at bounding box center [221, 93] width 142 height 23
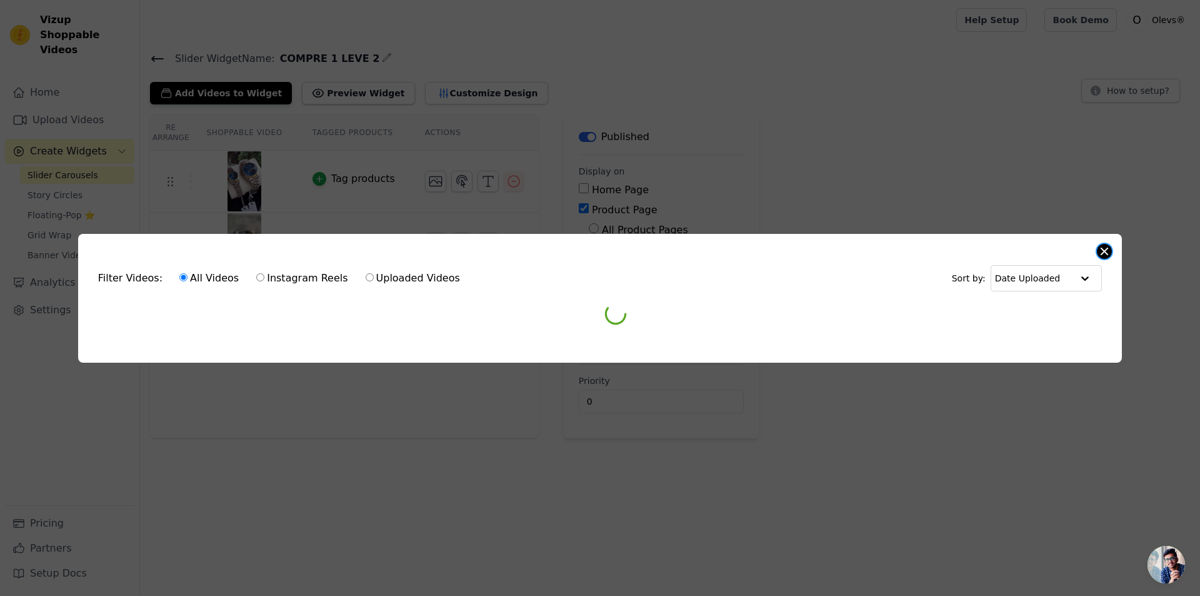
click at [1107, 246] on button "Close modal" at bounding box center [1104, 251] width 15 height 15
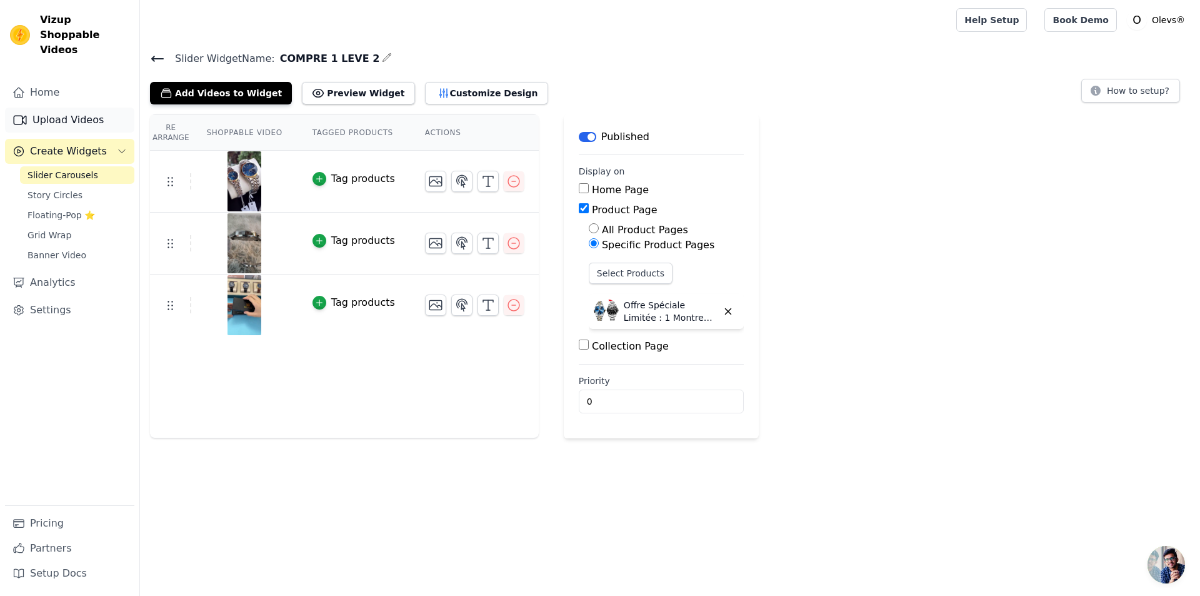
click at [107, 111] on link "Upload Videos" at bounding box center [69, 120] width 129 height 25
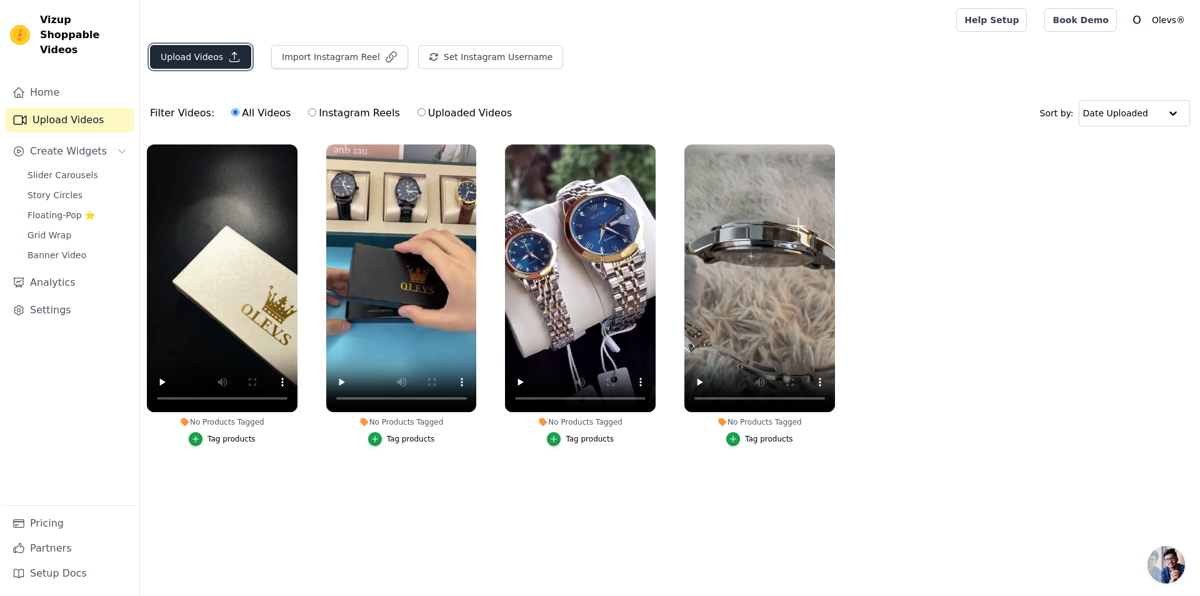
click at [202, 53] on button "Upload Videos" at bounding box center [200, 57] width 101 height 24
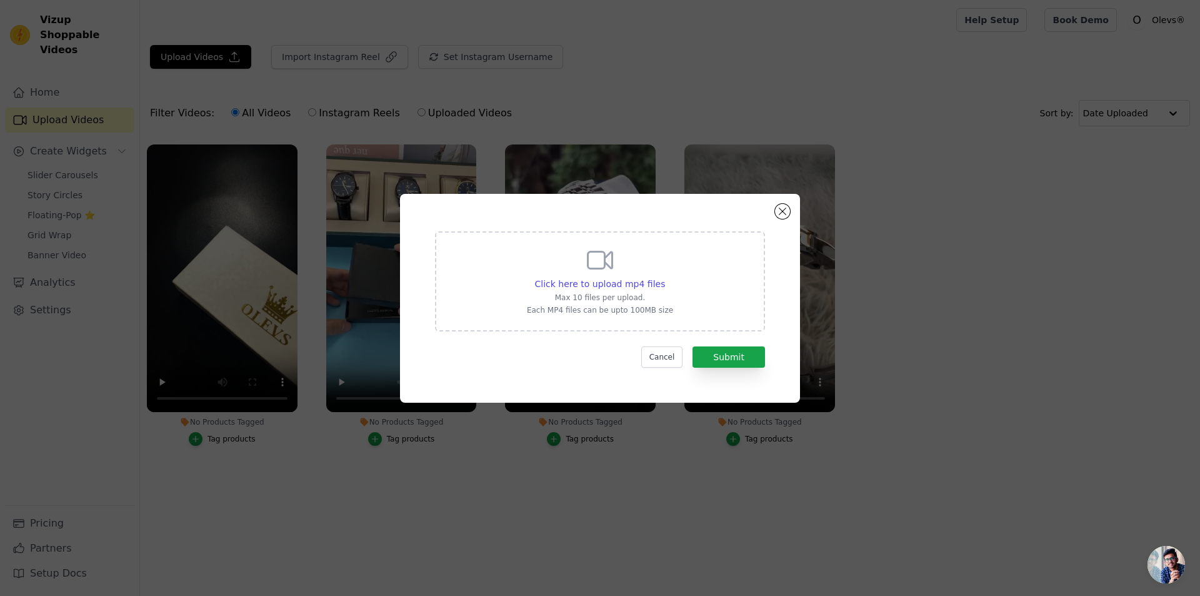
click at [632, 258] on div "Click here to upload mp4 files Max 10 files per upload. Each MP4 files can be u…" at bounding box center [600, 280] width 146 height 70
click at [665, 277] on input "Click here to upload mp4 files Max 10 files per upload. Each MP4 files can be u…" at bounding box center [665, 277] width 1 height 1
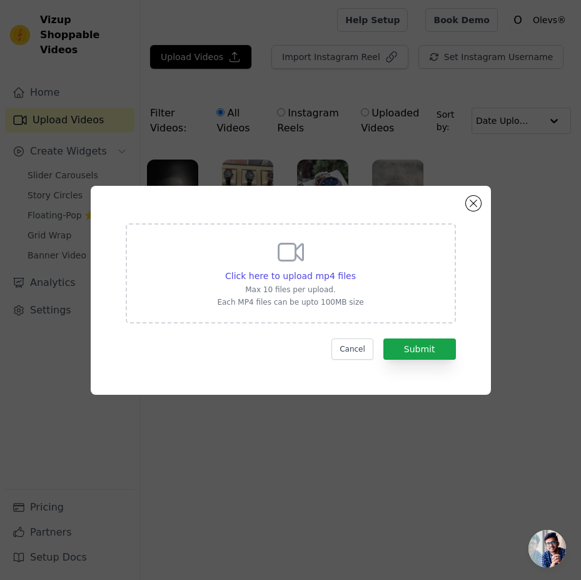
click at [293, 249] on icon at bounding box center [291, 252] width 30 height 30
click at [355, 269] on input "Click here to upload mp4 files Max 10 files per upload. Each MP4 files can be u…" at bounding box center [355, 269] width 1 height 1
click at [470, 204] on button "Close modal" at bounding box center [473, 203] width 15 height 15
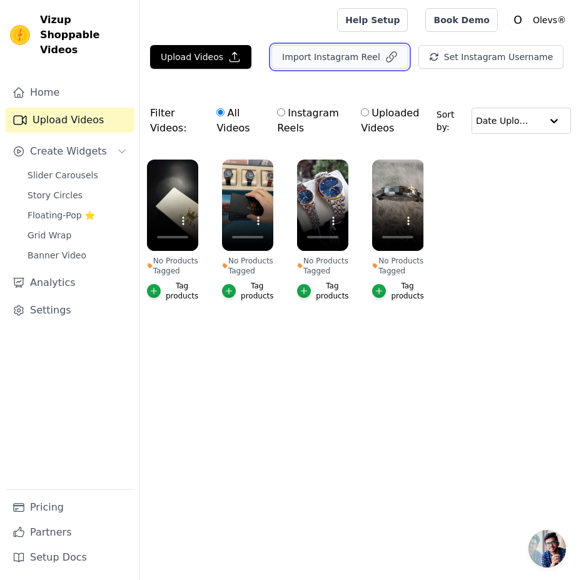
click at [343, 62] on button "Import Instagram Reel" at bounding box center [339, 57] width 137 height 24
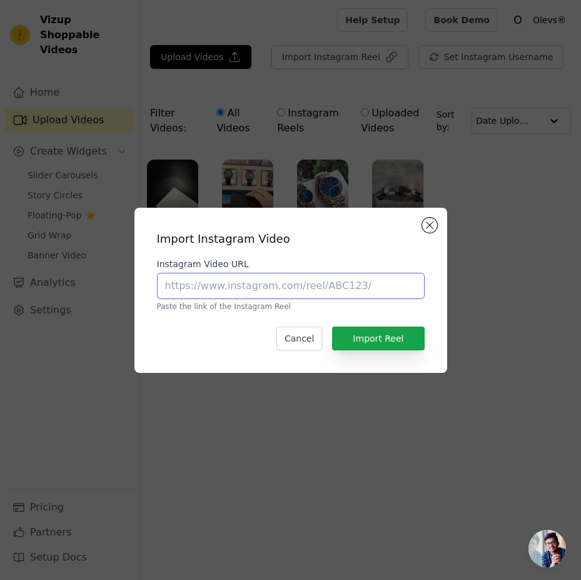
click at [290, 284] on input "Instagram Video URL" at bounding box center [291, 286] width 268 height 26
paste input "https://www.instagram.com/s/aGlnaGxpZ2h0OjE4MzY5Njg0NjE2MDY4MzU4?story_media_id…"
type input "https://www.instagram.com/s/aGlnaGxpZ2h0OjE4MzY5Njg0NjE2MDY4MzU4?story_media_id…"
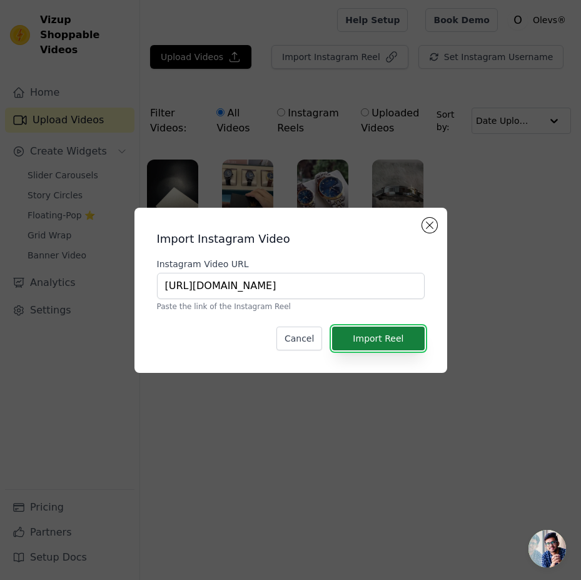
click at [366, 339] on button "Import Reel" at bounding box center [378, 338] width 92 height 24
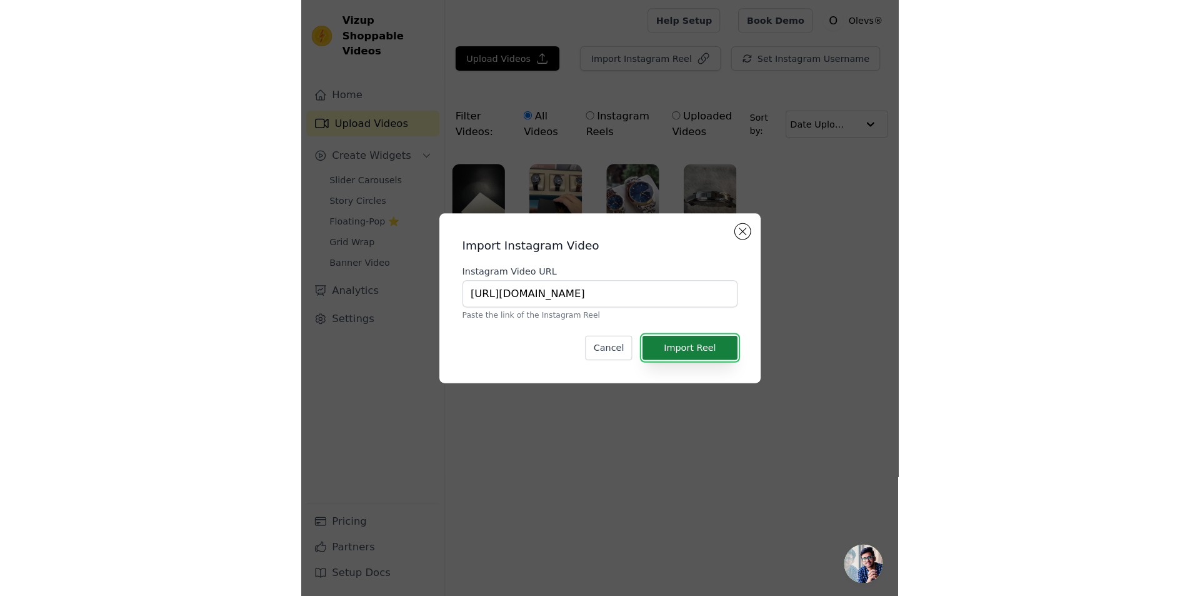
scroll to position [0, 0]
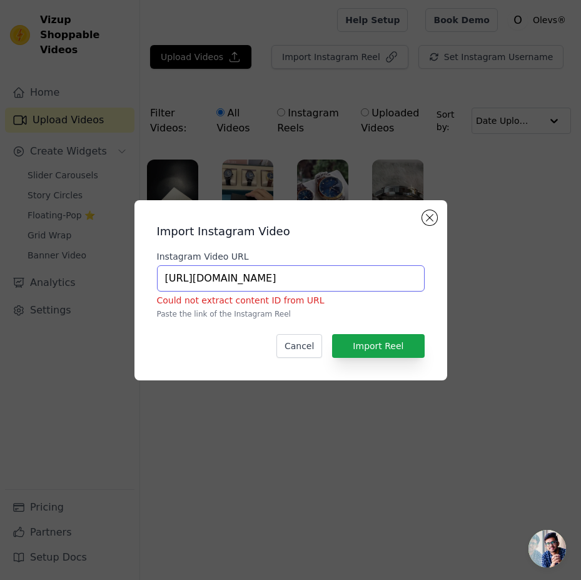
click at [370, 281] on input "https://www.instagram.com/s/aGlnaGxpZ2h0OjE4MzY5Njg0NjE2MDY4MzU4?story_media_id…" at bounding box center [291, 278] width 268 height 26
click at [428, 217] on button "Close modal" at bounding box center [429, 217] width 15 height 15
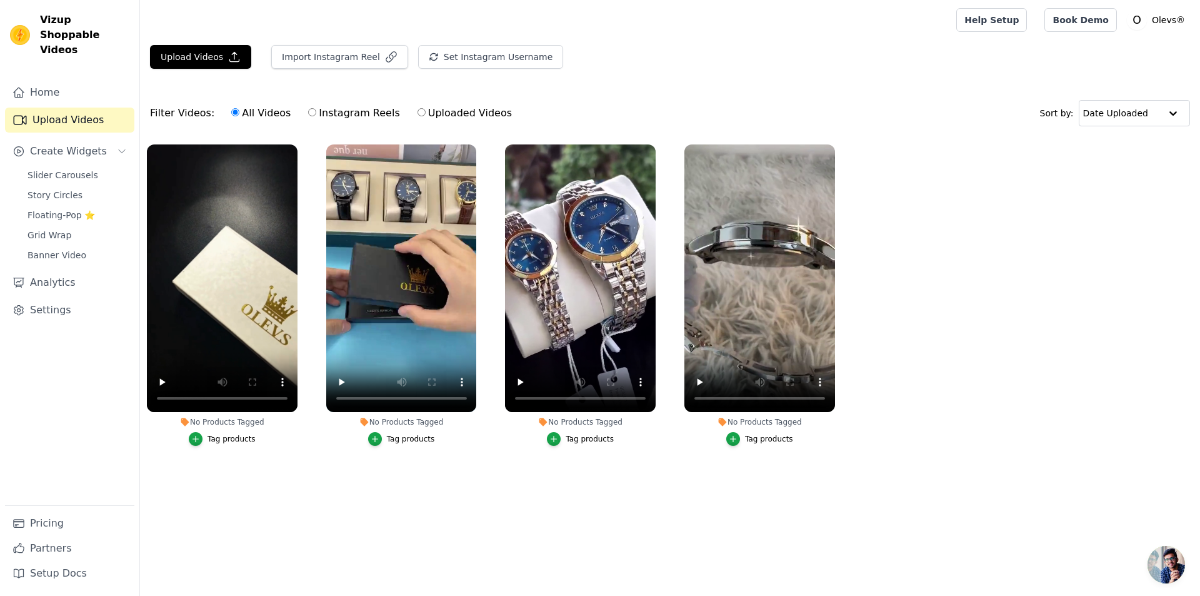
click at [308, 112] on input "Instagram Reels" at bounding box center [312, 112] width 8 height 8
radio input "true"
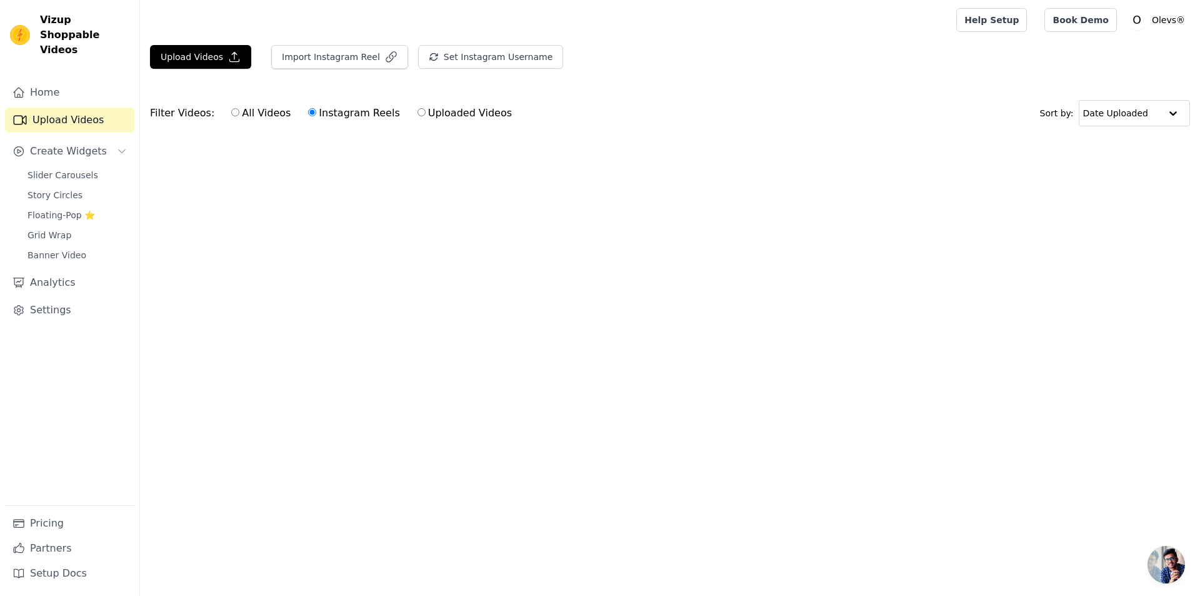
click at [232, 113] on label "All Videos" at bounding box center [261, 113] width 61 height 16
click at [232, 113] on input "All Videos" at bounding box center [235, 112] width 8 height 8
radio input "true"
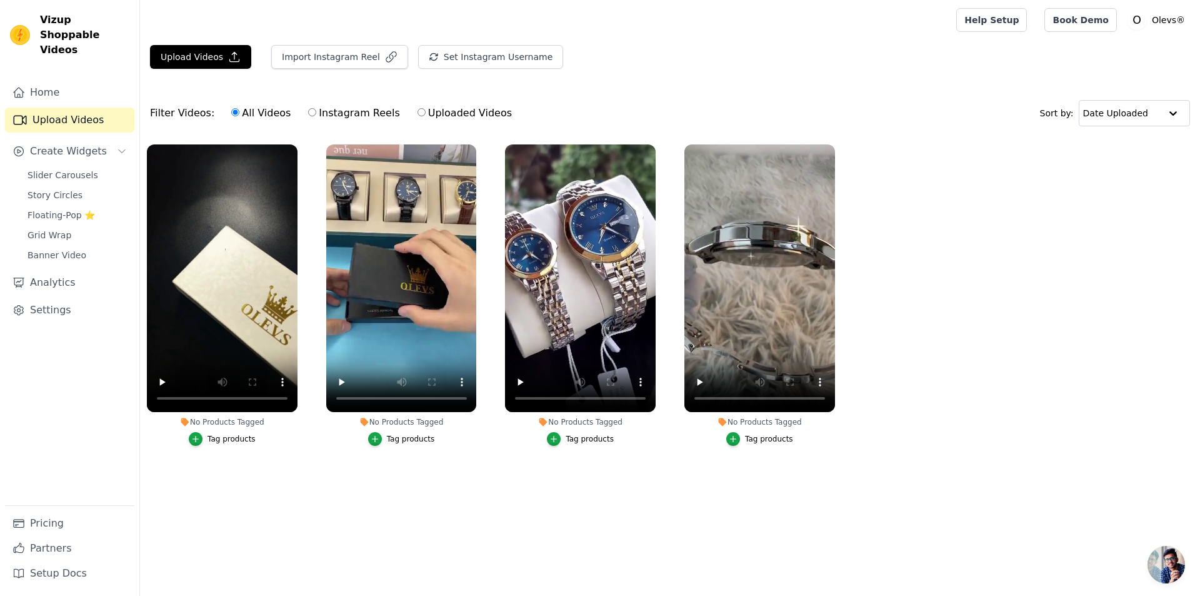
click at [426, 118] on label "Uploaded Videos" at bounding box center [465, 113] width 96 height 16
click at [426, 116] on input "Uploaded Videos" at bounding box center [422, 112] width 8 height 8
radio input "true"
click at [316, 109] on label "Instagram Reels" at bounding box center [354, 113] width 93 height 16
click at [316, 109] on input "Instagram Reels" at bounding box center [312, 112] width 8 height 8
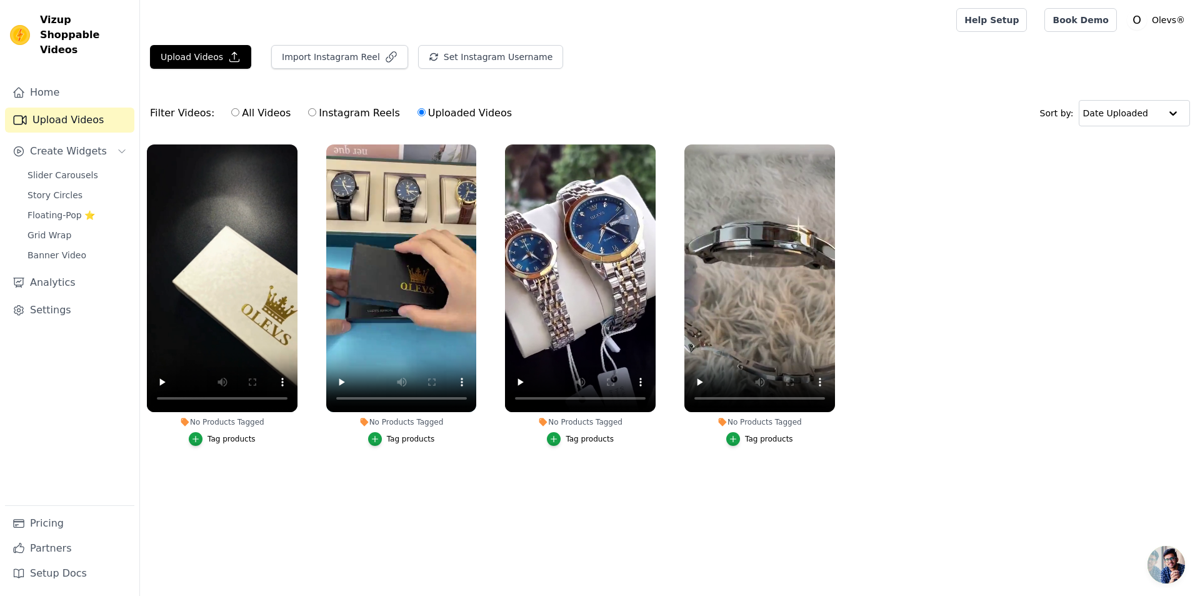
radio input "true"
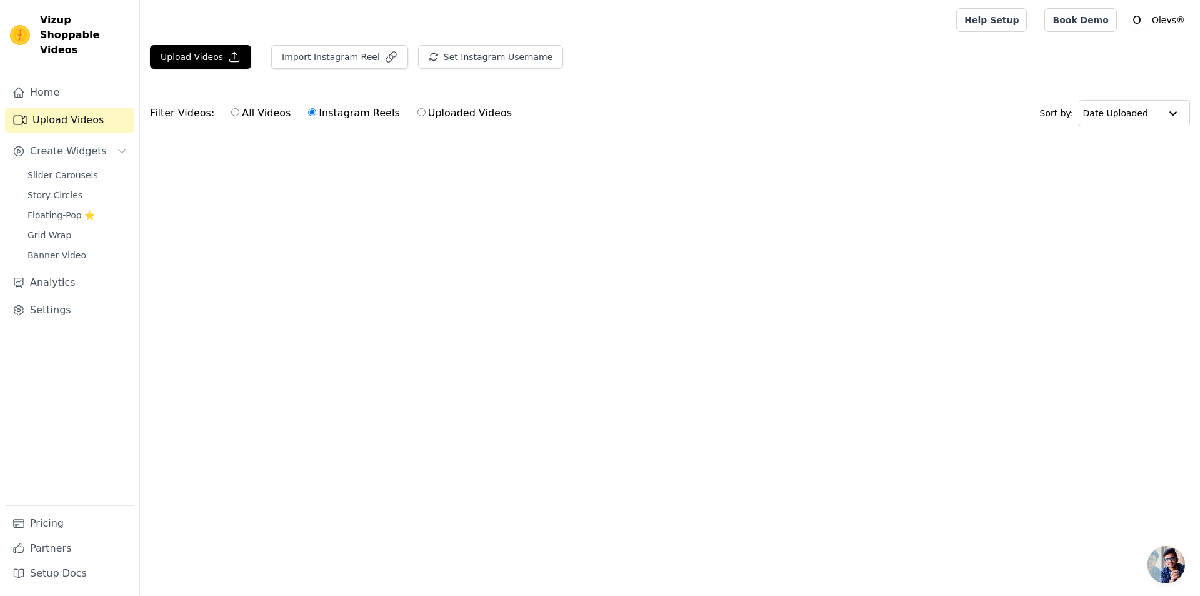
click at [244, 123] on div "All Videos Instagram Reels Uploaded Videos" at bounding box center [371, 113] width 294 height 29
click at [248, 114] on label "All Videos" at bounding box center [261, 113] width 61 height 16
click at [239, 114] on input "All Videos" at bounding box center [235, 112] width 8 height 8
radio input "true"
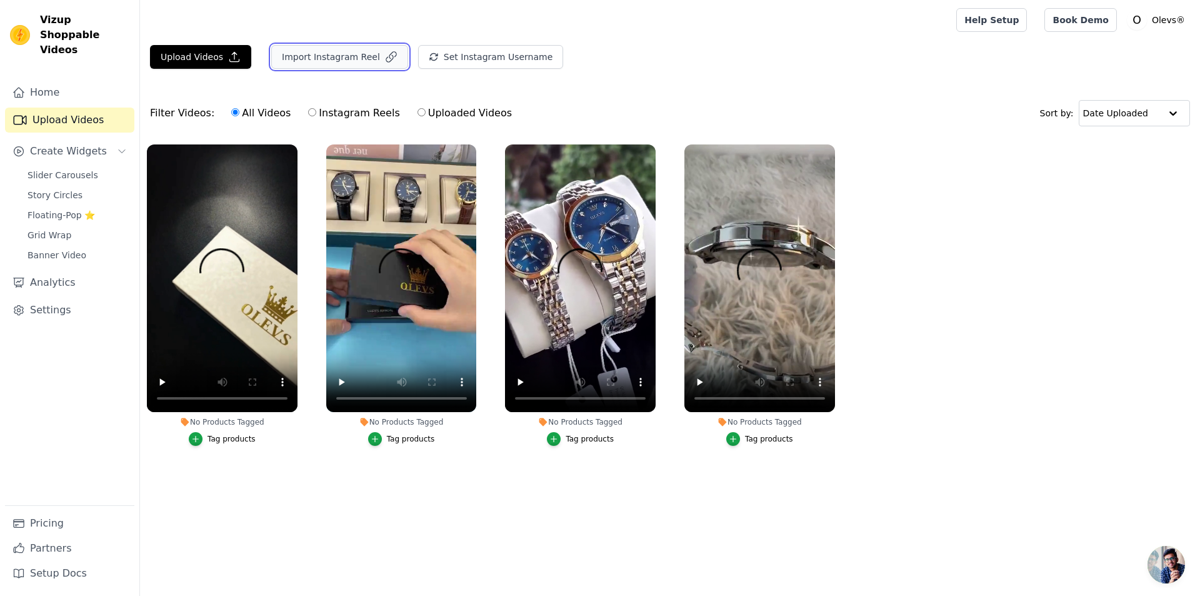
click at [337, 57] on button "Import Instagram Reel" at bounding box center [339, 57] width 137 height 24
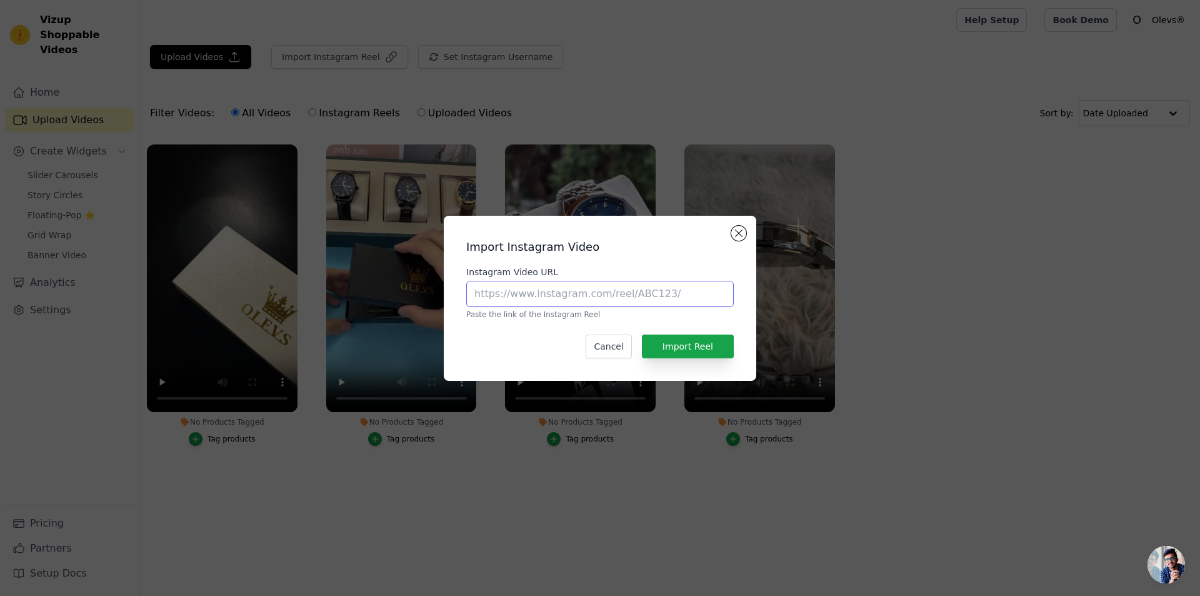
click at [560, 294] on input "Instagram Video URL" at bounding box center [600, 294] width 268 height 26
drag, startPoint x: 495, startPoint y: 346, endPoint x: 523, endPoint y: 349, distance: 29.0
click at [495, 346] on div "Cancel Import Reel" at bounding box center [600, 346] width 268 height 24
click at [615, 354] on button "Cancel" at bounding box center [609, 346] width 46 height 24
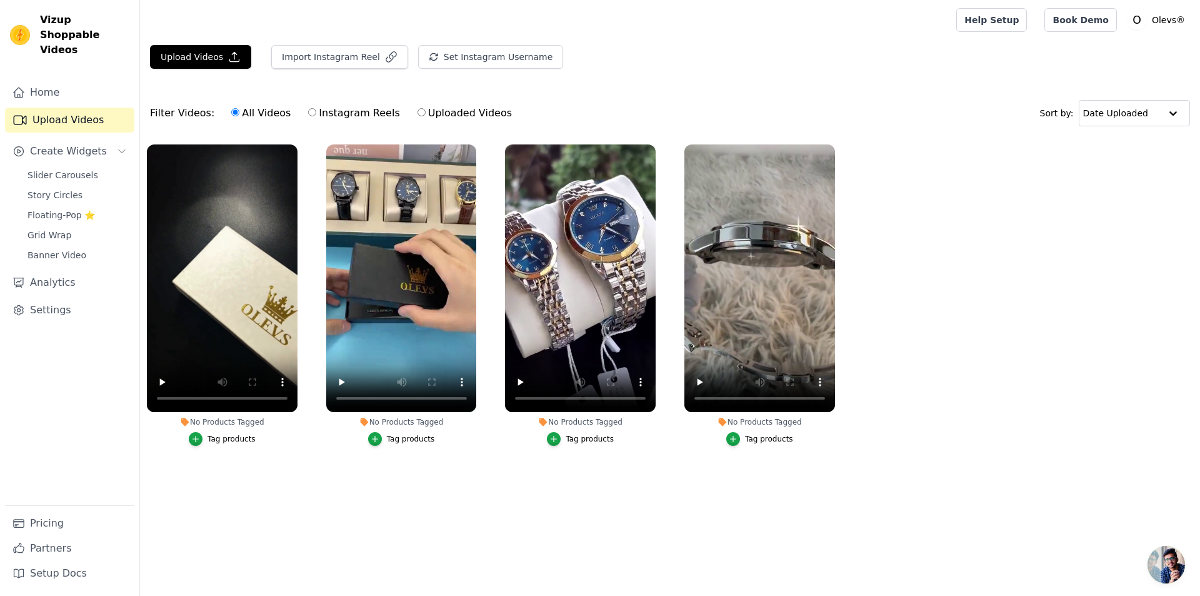
click at [326, 116] on label "Instagram Reels" at bounding box center [354, 113] width 93 height 16
click at [316, 116] on input "Instagram Reels" at bounding box center [312, 112] width 8 height 8
radio input "true"
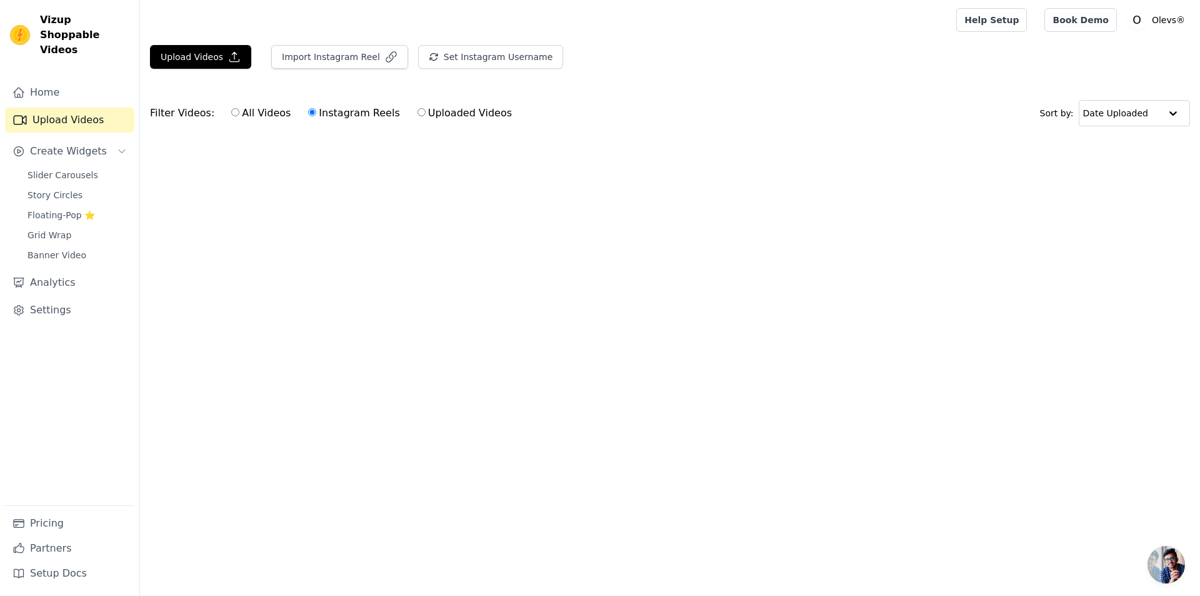
click at [234, 118] on label "All Videos" at bounding box center [261, 113] width 61 height 16
click at [234, 116] on input "All Videos" at bounding box center [235, 112] width 8 height 8
radio input "true"
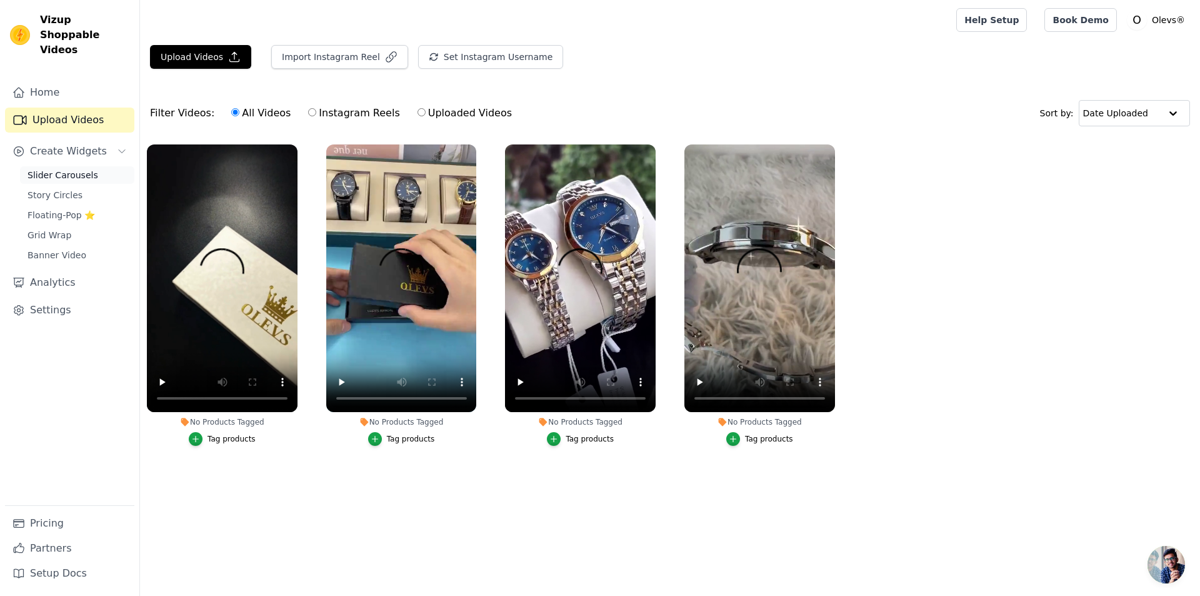
click at [56, 169] on span "Slider Carousels" at bounding box center [63, 175] width 71 height 13
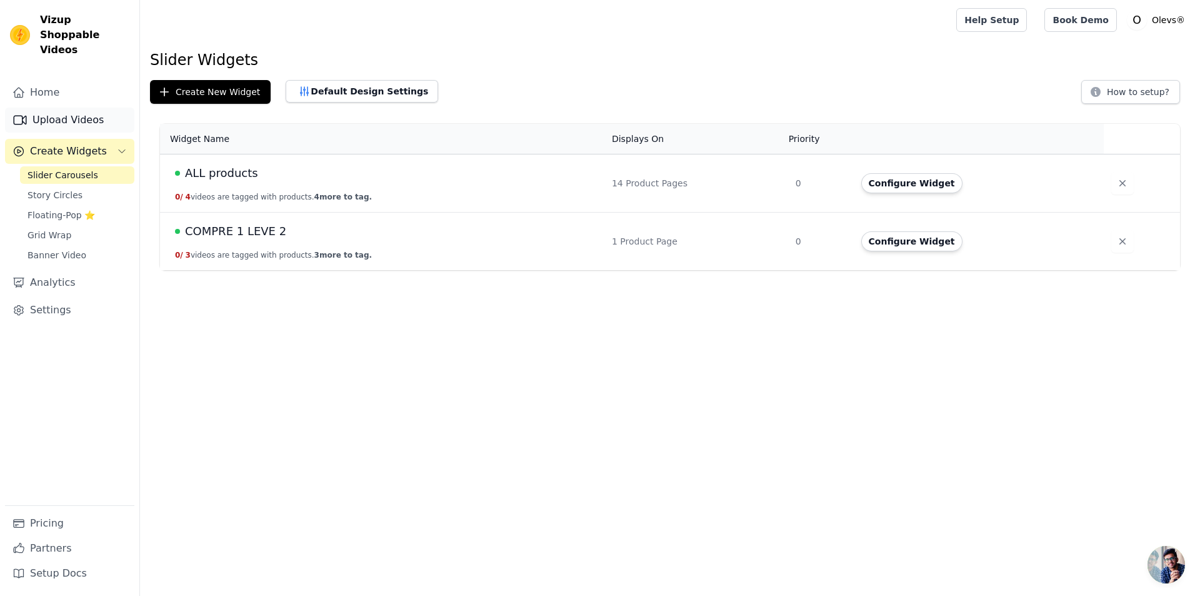
click at [60, 108] on link "Upload Videos" at bounding box center [69, 120] width 129 height 25
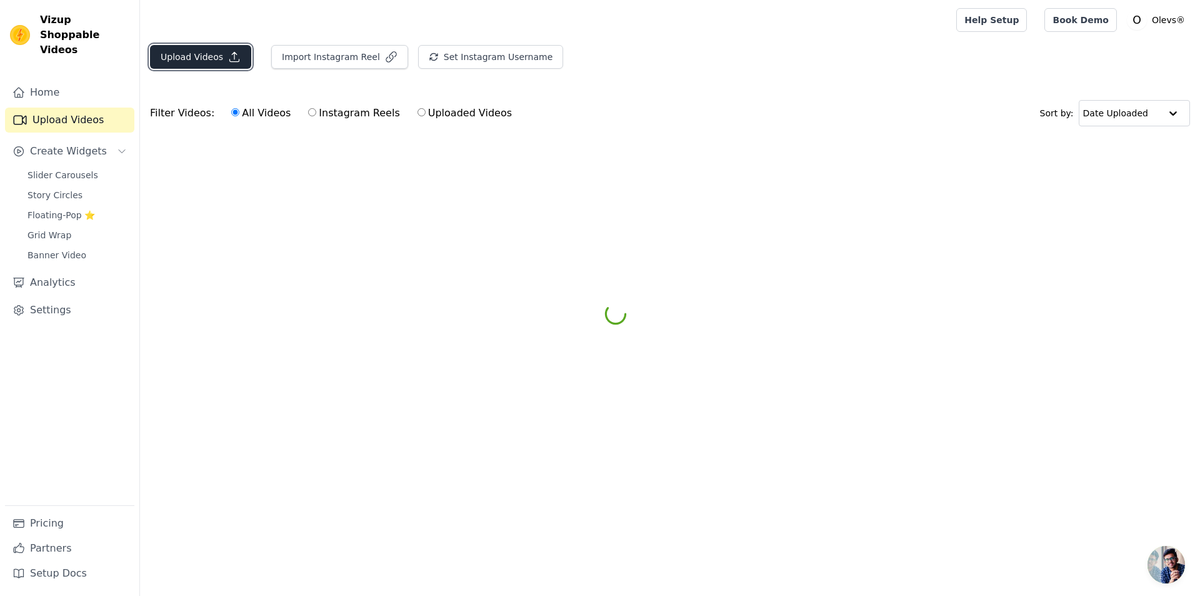
click at [204, 49] on button "Upload Videos" at bounding box center [200, 57] width 101 height 24
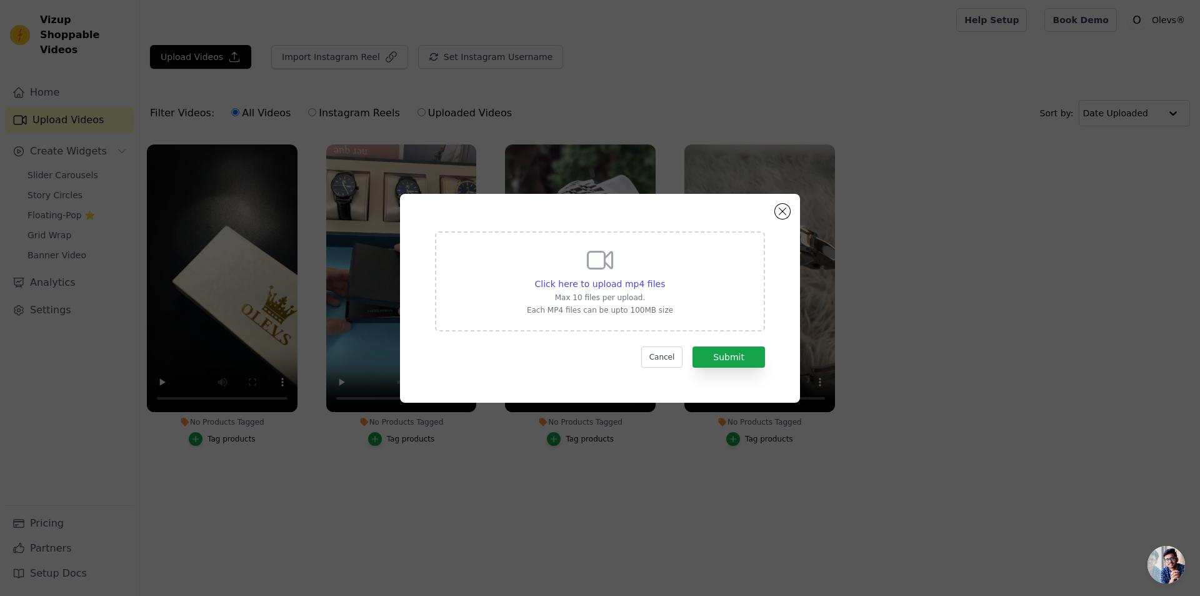
click at [586, 266] on icon at bounding box center [600, 260] width 30 height 30
click at [665, 277] on input "Click here to upload mp4 files Max 10 files per upload. Each MP4 files can be u…" at bounding box center [665, 277] width 1 height 1
type input "C:\fakepath\WhatsApp Video 2025-09-05 at 00.08.15.mp4"
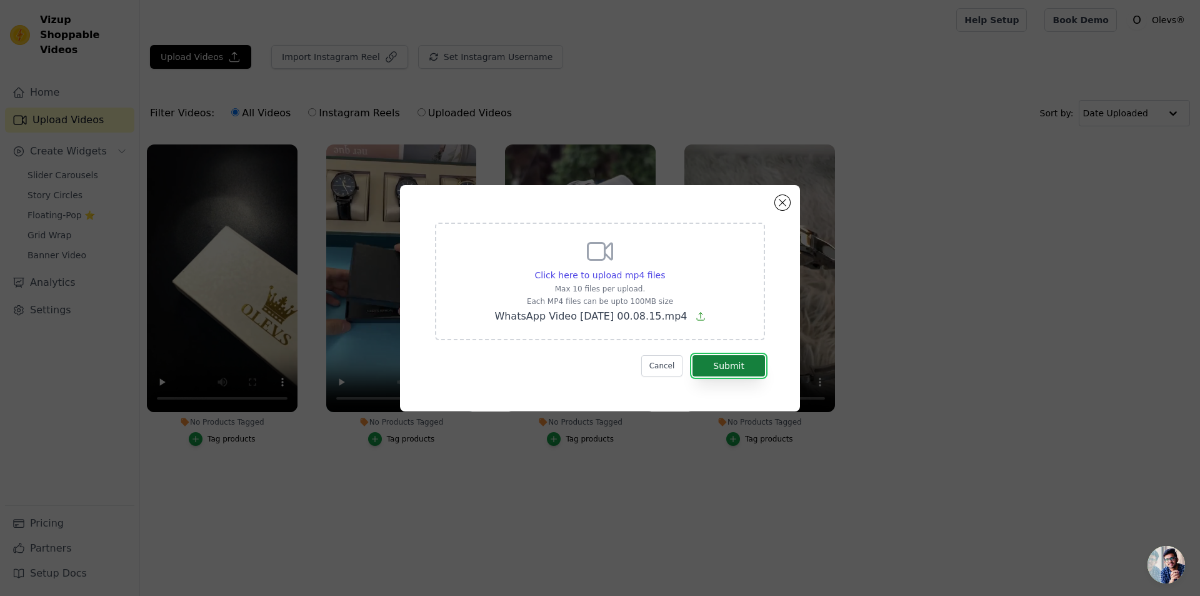
click at [743, 361] on button "Submit" at bounding box center [729, 365] width 73 height 21
click at [719, 362] on form "Click here to upload mp4 files Max 10 files per upload. Each MP4 files can be u…" at bounding box center [600, 300] width 330 height 154
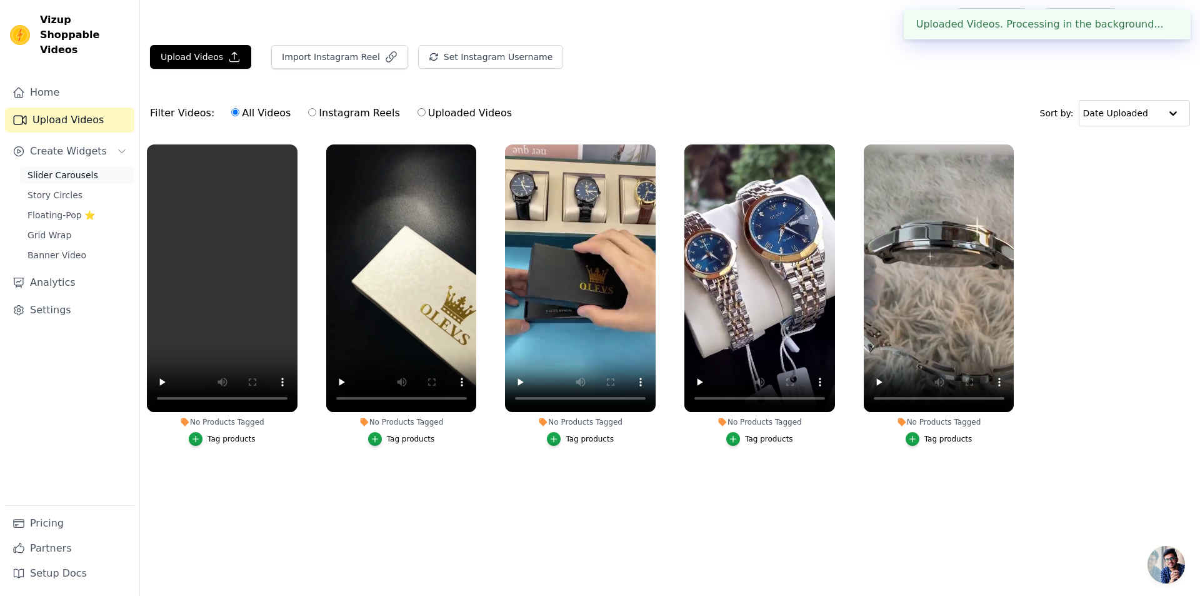
click at [54, 169] on span "Slider Carousels" at bounding box center [63, 175] width 71 height 13
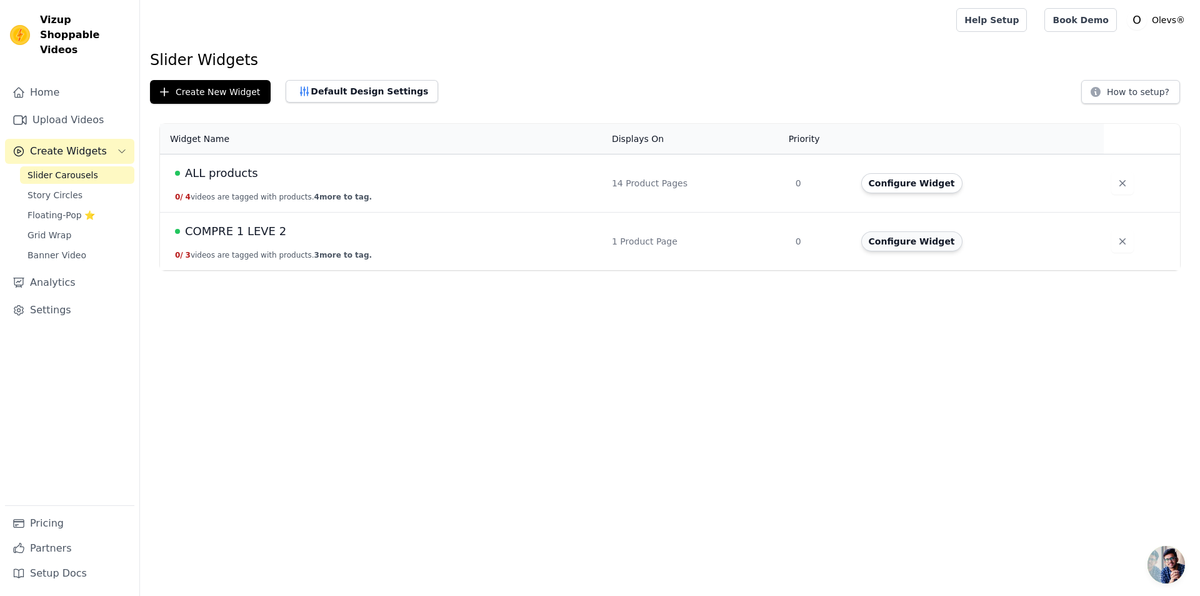
click at [894, 248] on button "Configure Widget" at bounding box center [911, 241] width 101 height 20
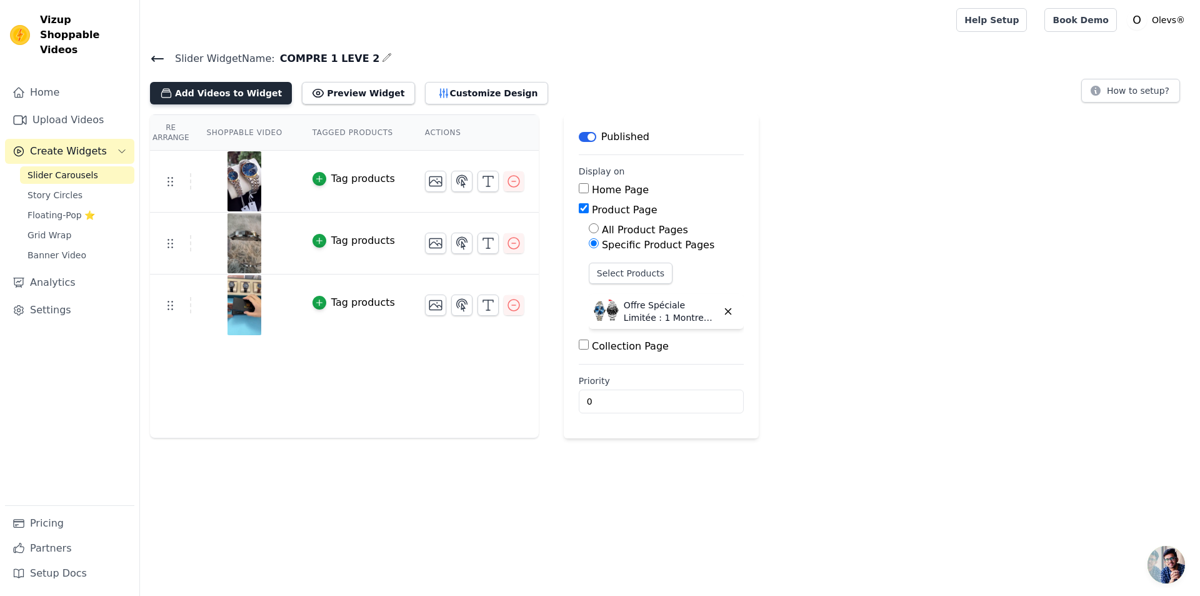
click at [228, 89] on button "Add Videos to Widget" at bounding box center [221, 93] width 142 height 23
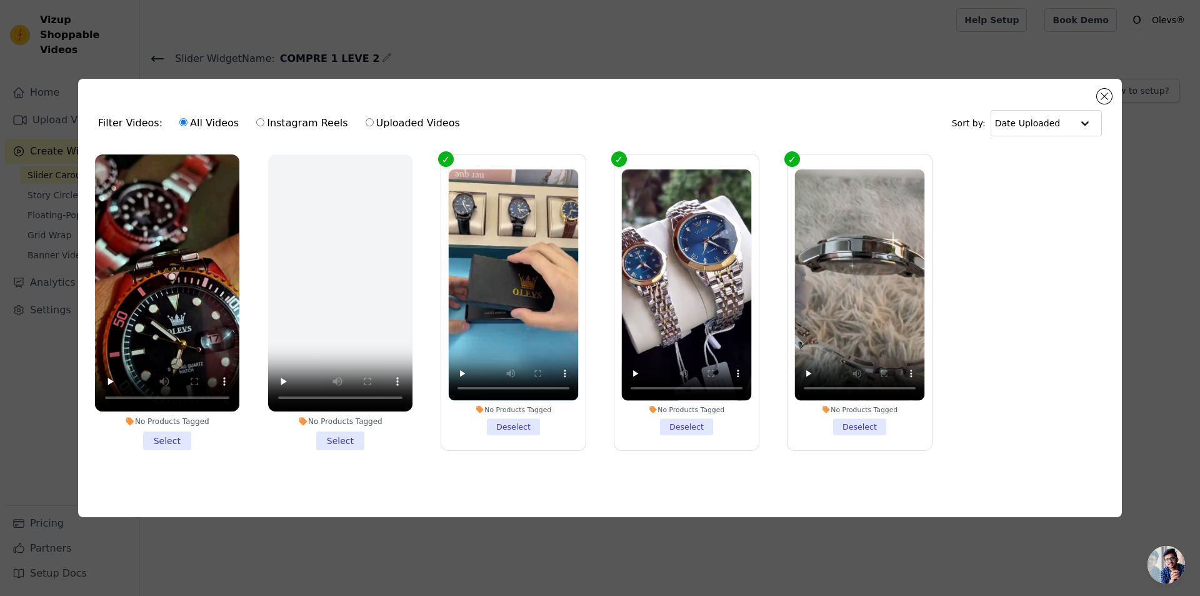
click at [161, 434] on li "No Products Tagged Select" at bounding box center [167, 302] width 144 height 296
click at [0, 0] on input "No Products Tagged Select" at bounding box center [0, 0] width 0 height 0
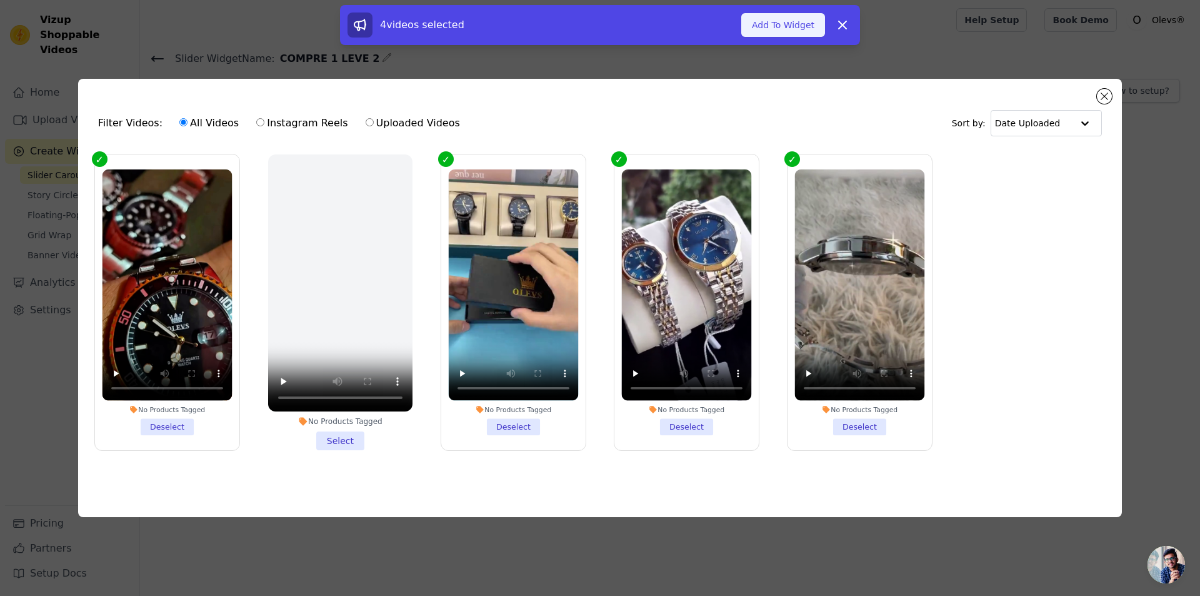
click at [785, 21] on button "Add To Widget" at bounding box center [783, 25] width 84 height 24
